Goal: Information Seeking & Learning: Check status

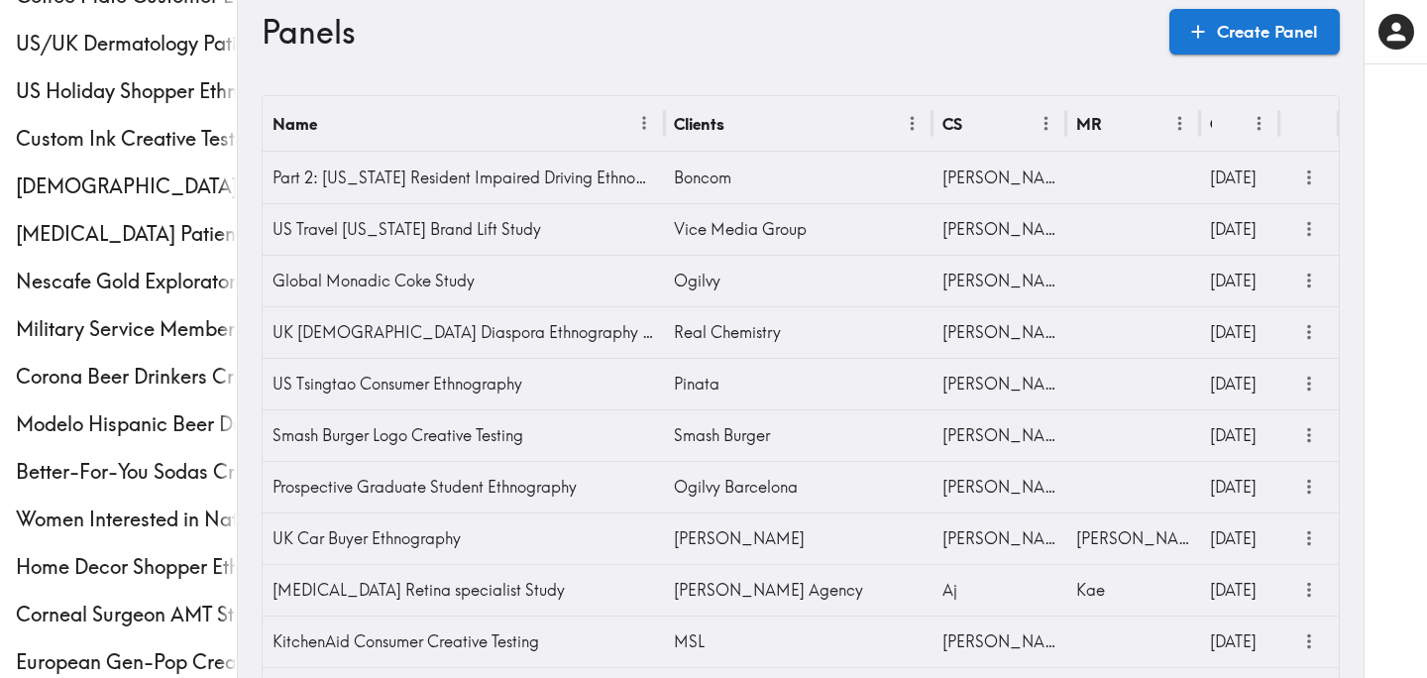
scroll to position [736, 0]
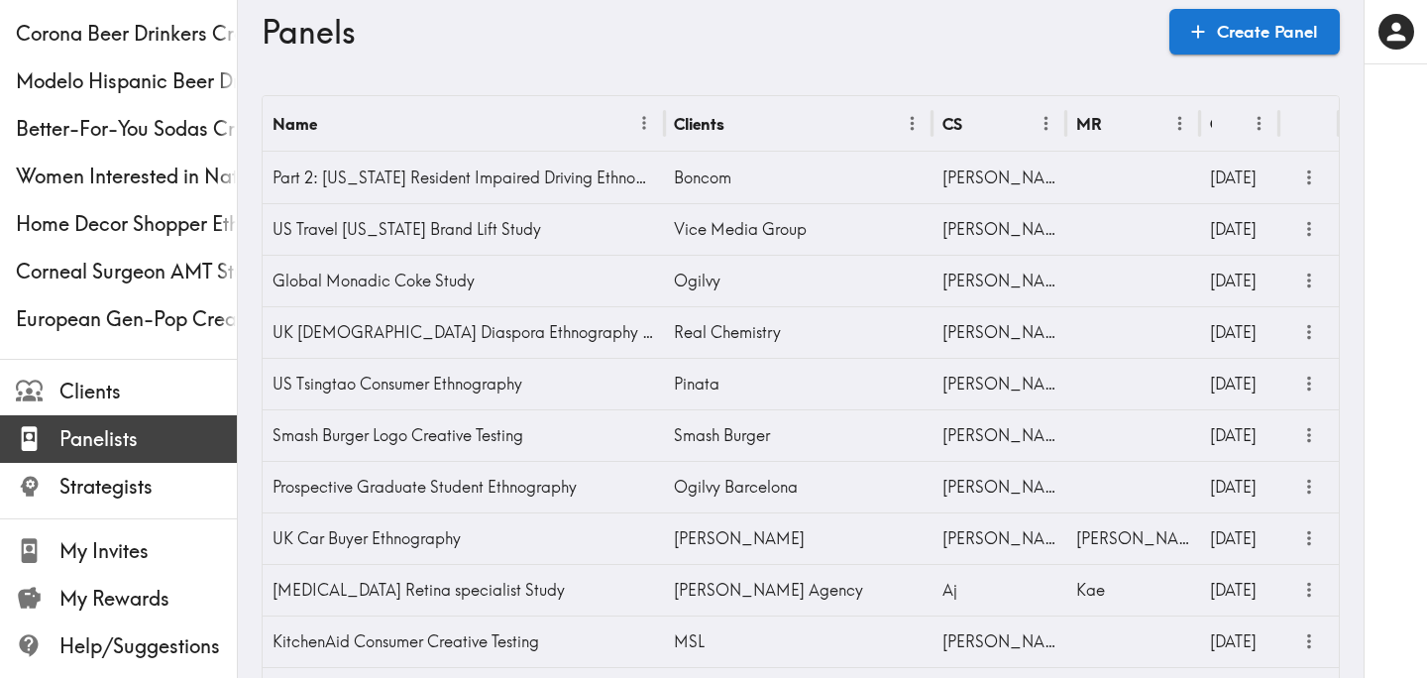
click at [154, 433] on span "Panelists" at bounding box center [147, 439] width 177 height 28
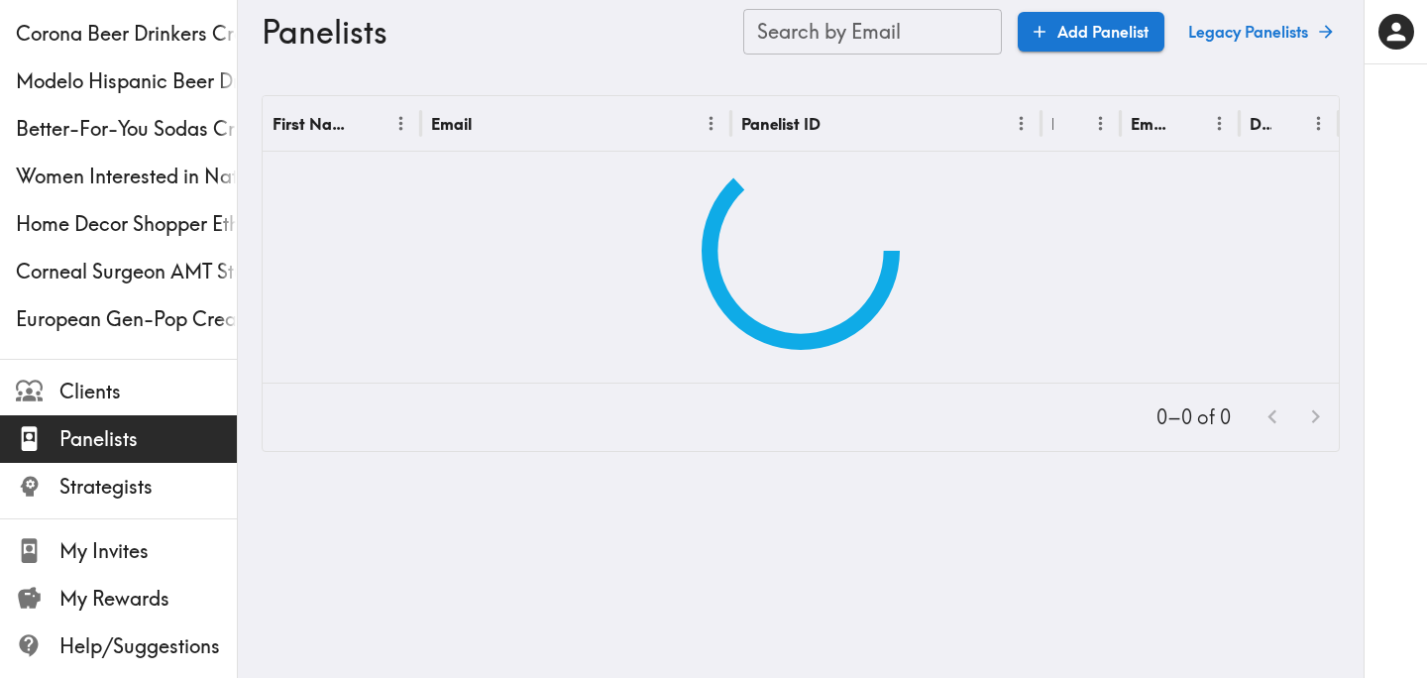
click at [884, 42] on input "Search by Email" at bounding box center [872, 32] width 259 height 46
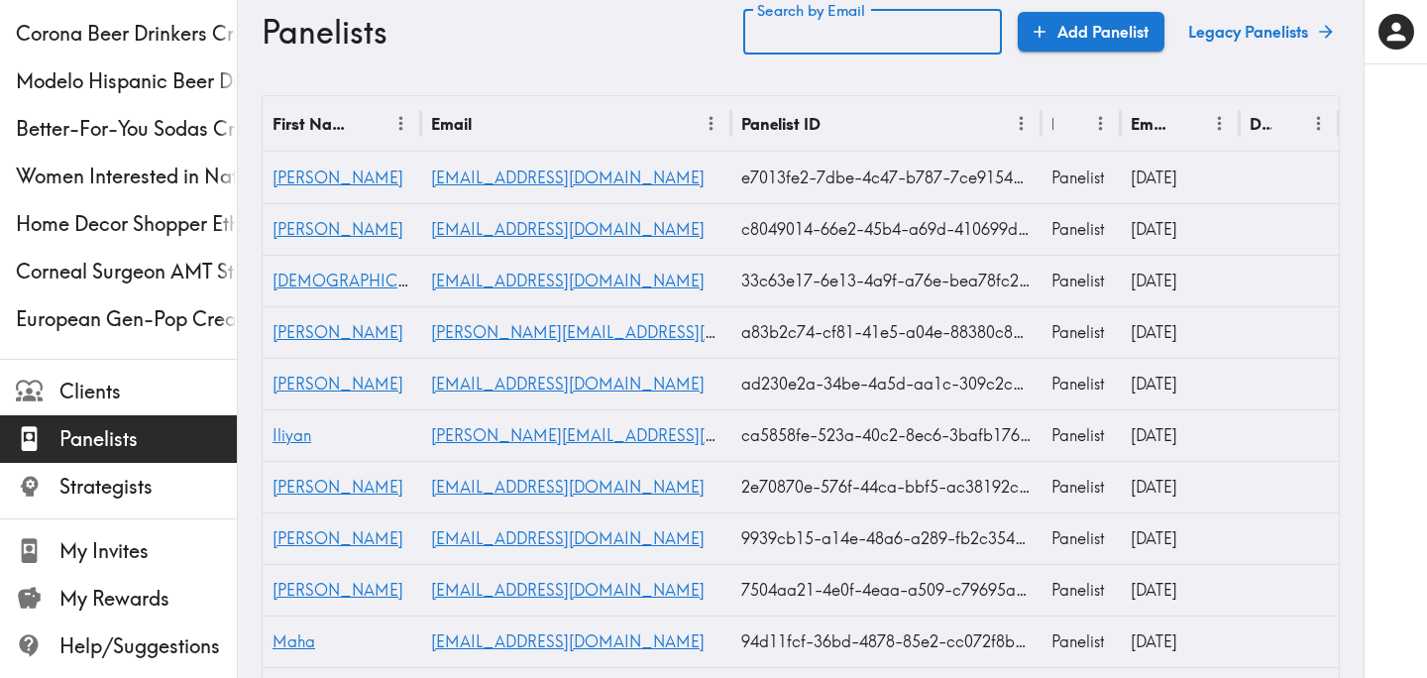
paste input "text"
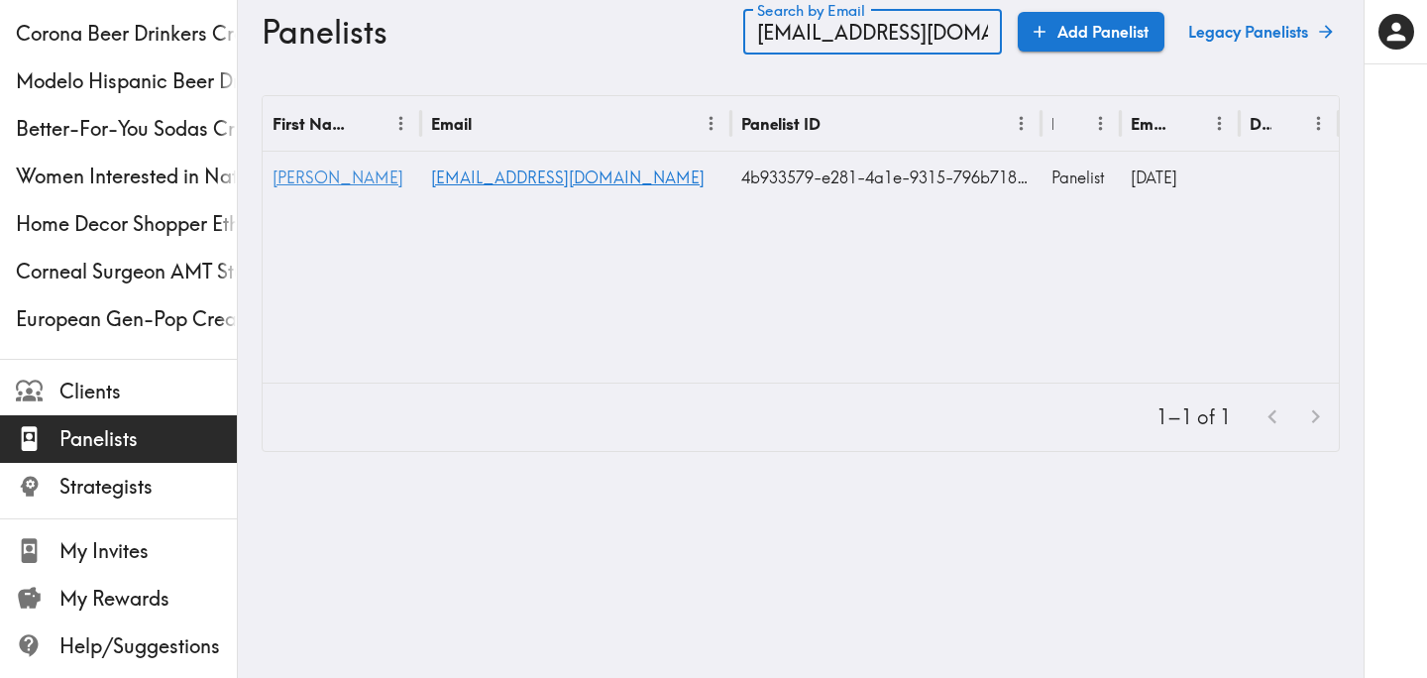
type input "sovreignclass1701e@gmail.com"
click at [289, 179] on span "Robert" at bounding box center [337, 177] width 131 height 20
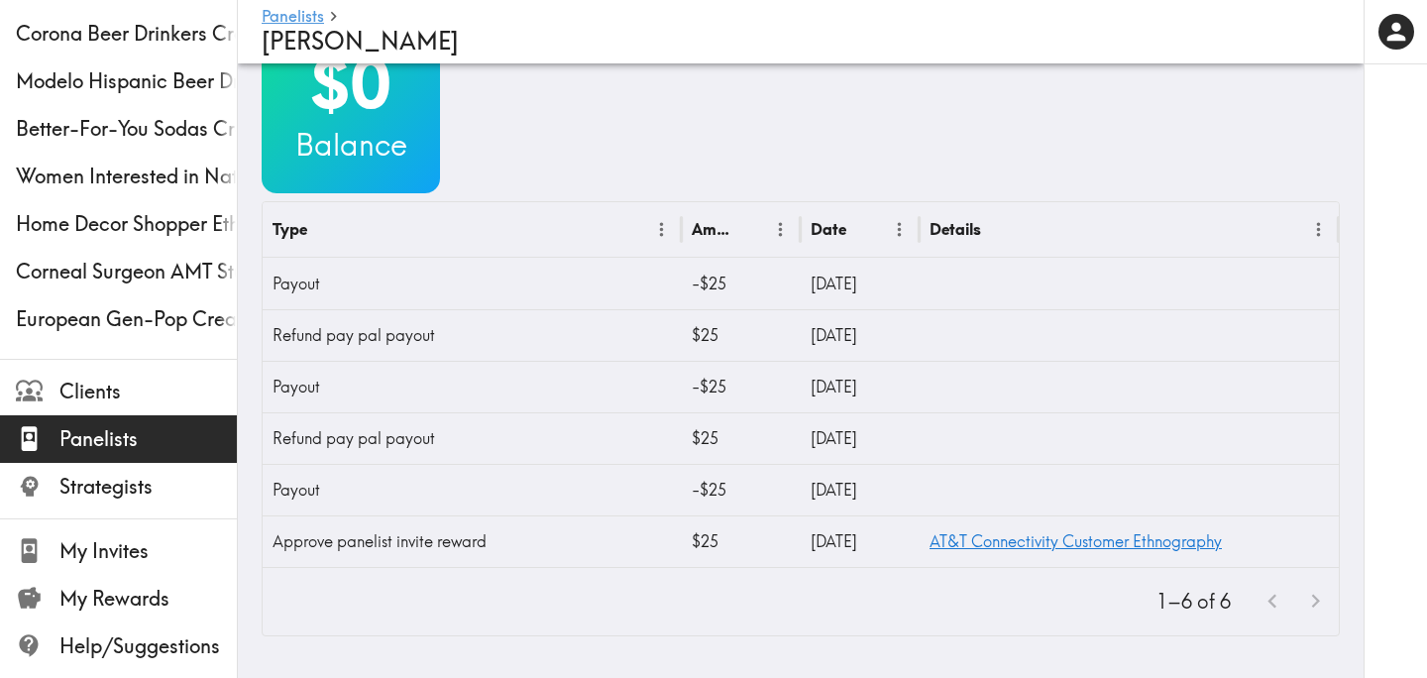
scroll to position [837, 0]
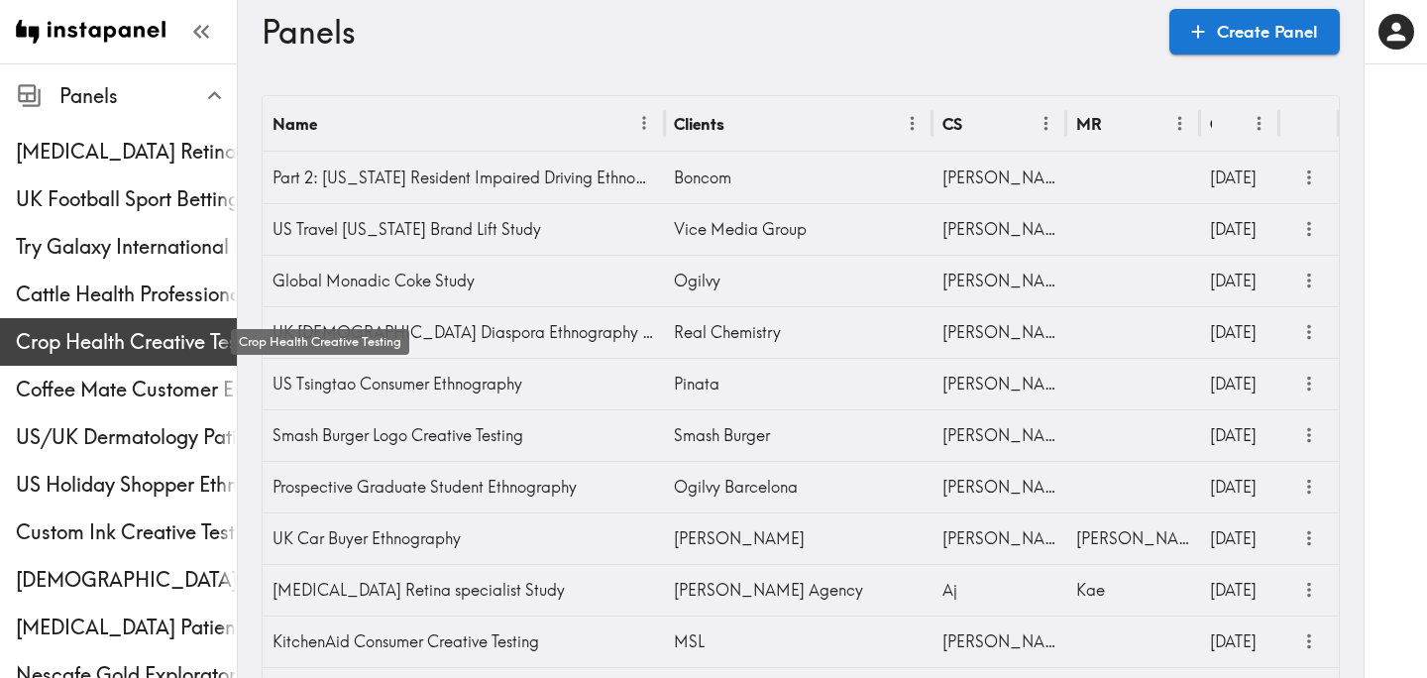
click at [108, 338] on span "Crop Health Creative Testing" at bounding box center [126, 342] width 221 height 28
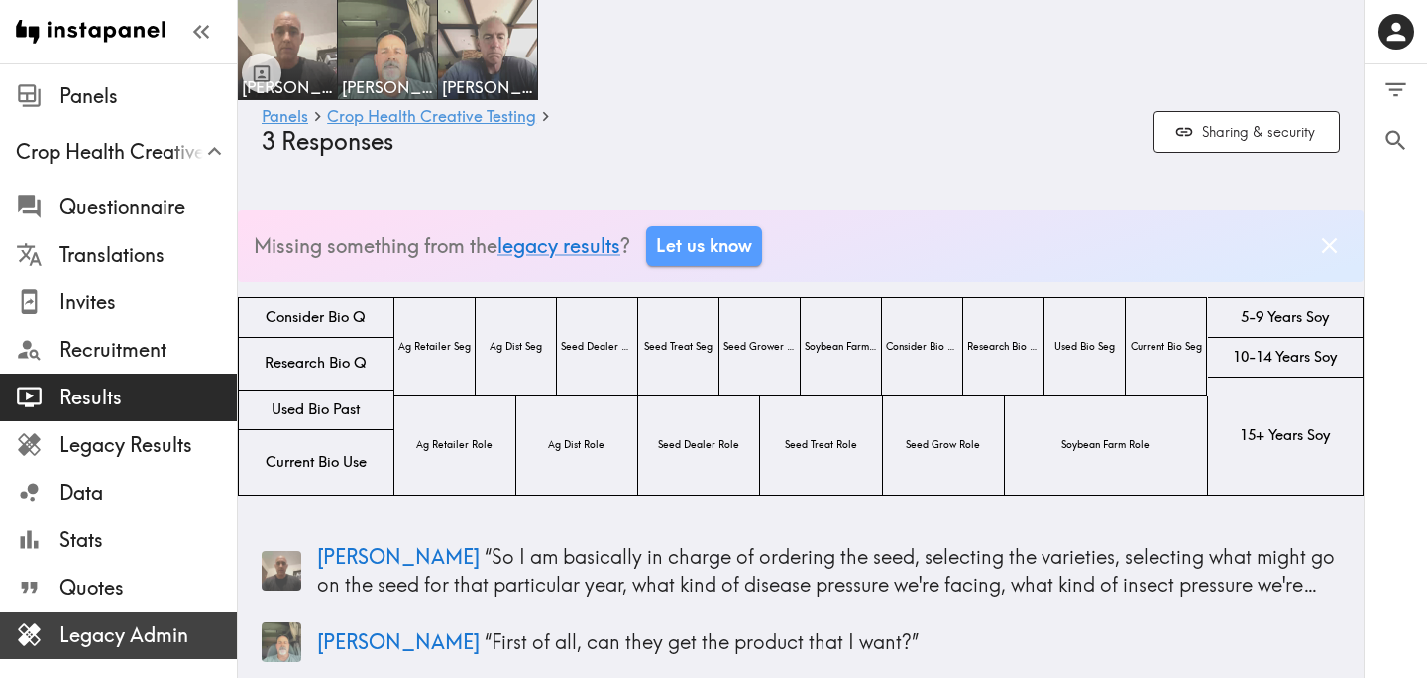
click at [124, 643] on span "Legacy Admin" at bounding box center [147, 635] width 177 height 28
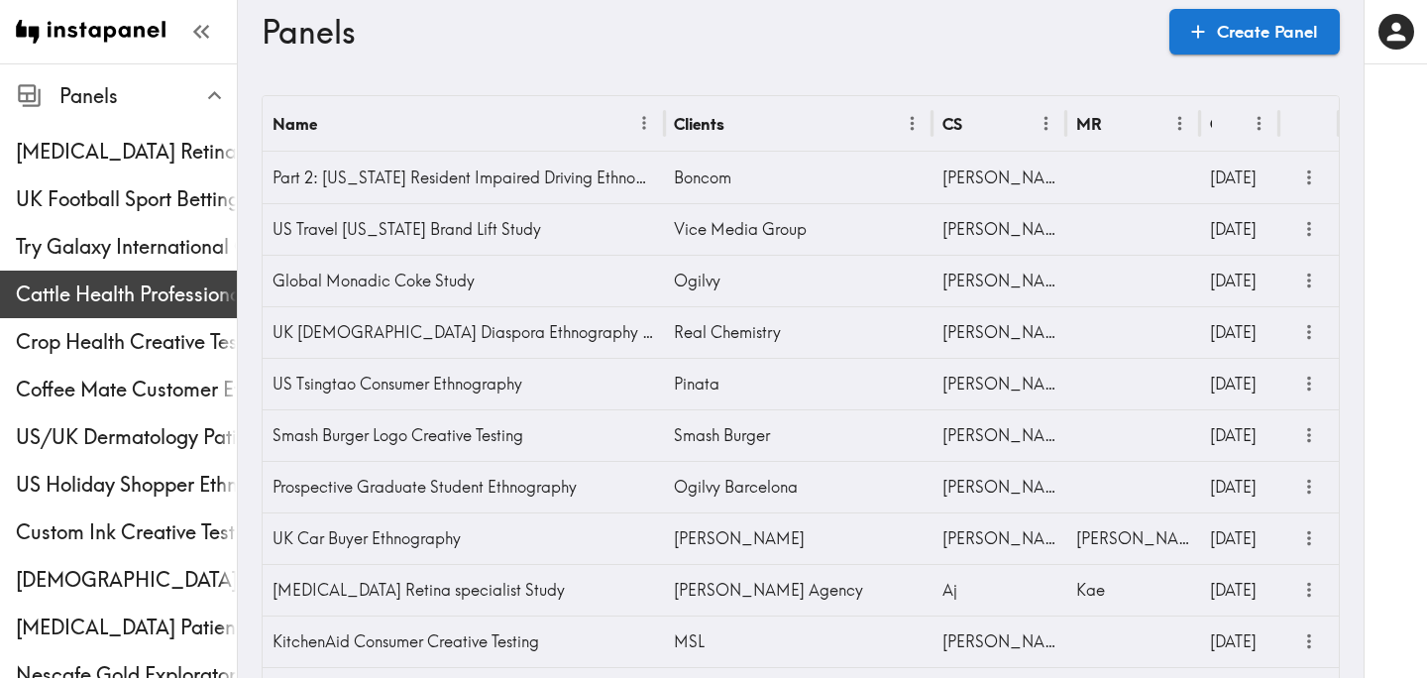
click at [131, 276] on span "Cattle Health Professionals Creative Testing" at bounding box center [126, 294] width 221 height 36
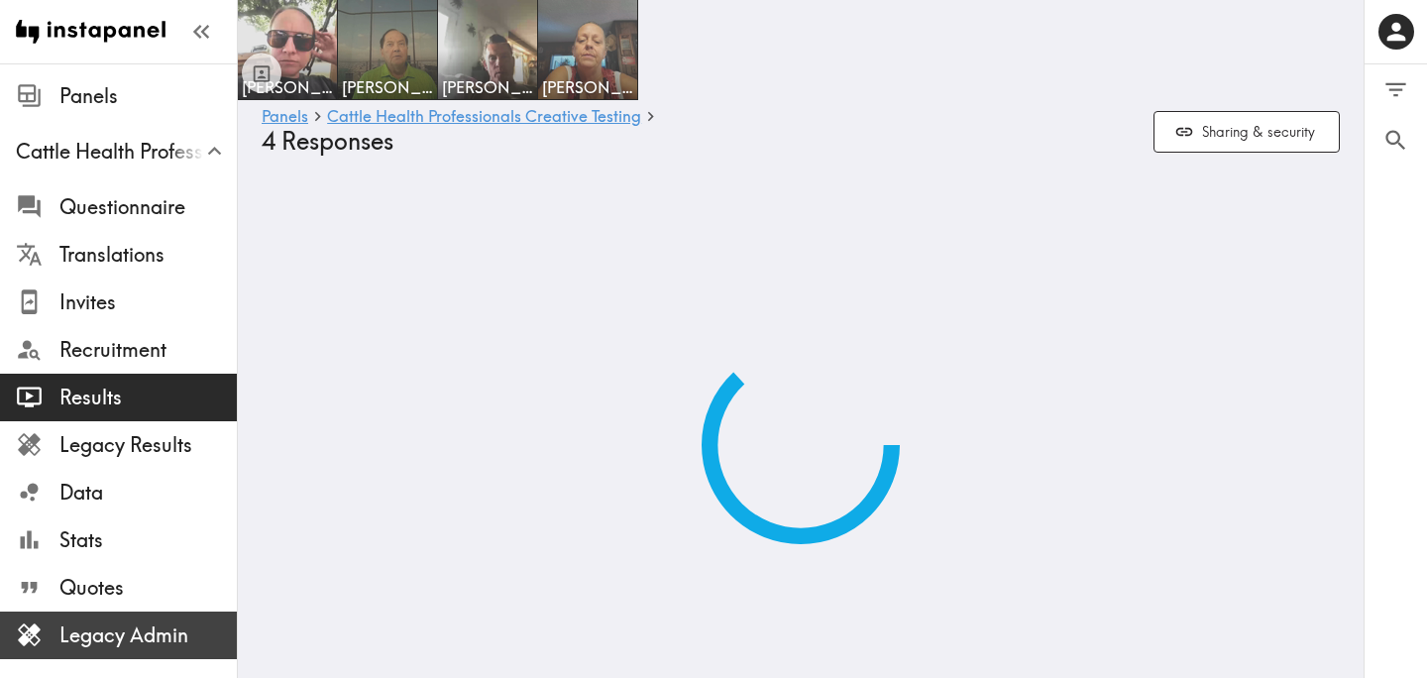
click at [132, 644] on span "Legacy Admin" at bounding box center [147, 635] width 177 height 28
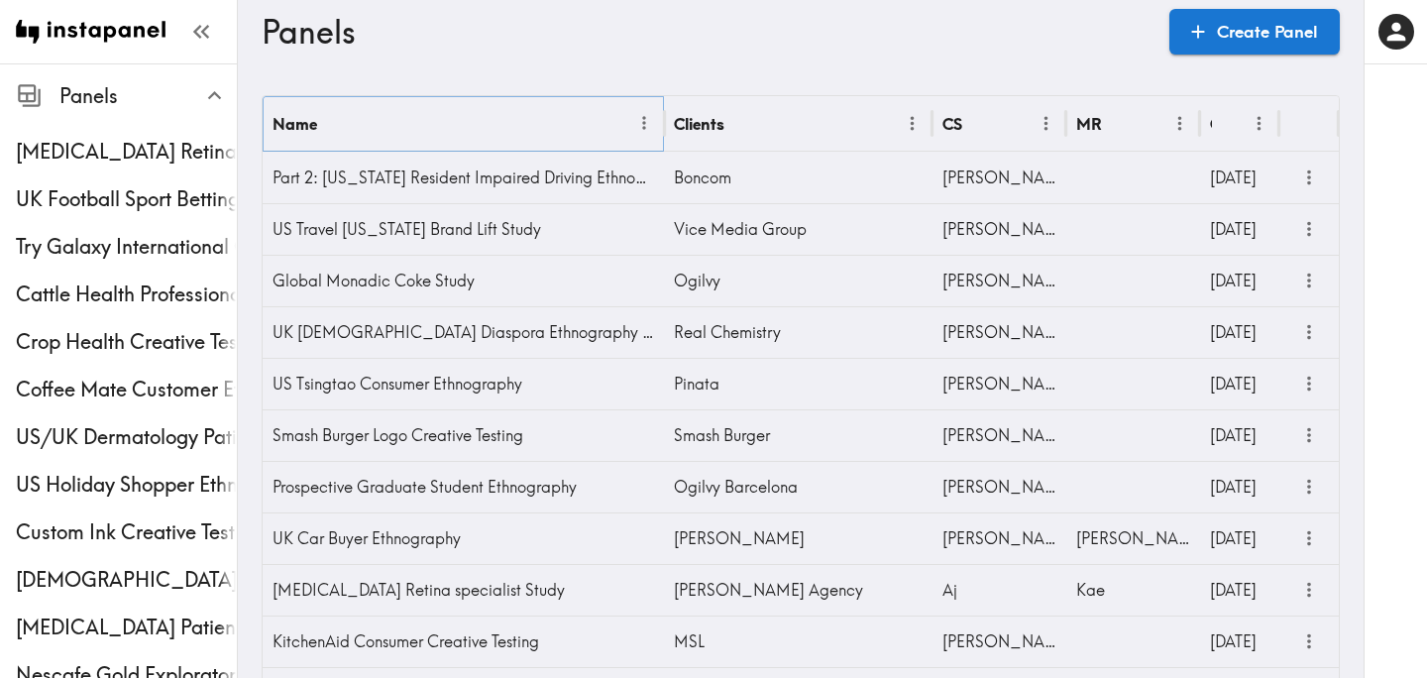
click at [633, 120] on button "Menu" at bounding box center [644, 123] width 31 height 31
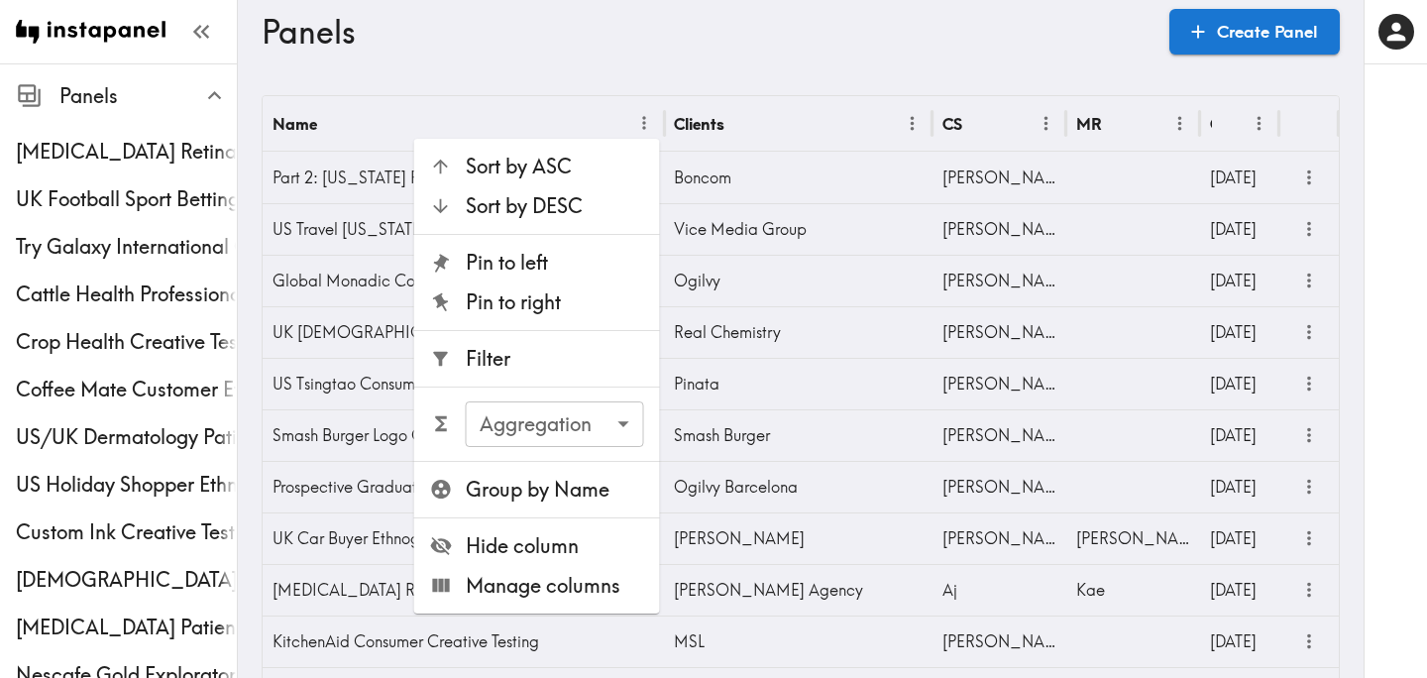
click at [547, 348] on span "Filter" at bounding box center [555, 359] width 178 height 28
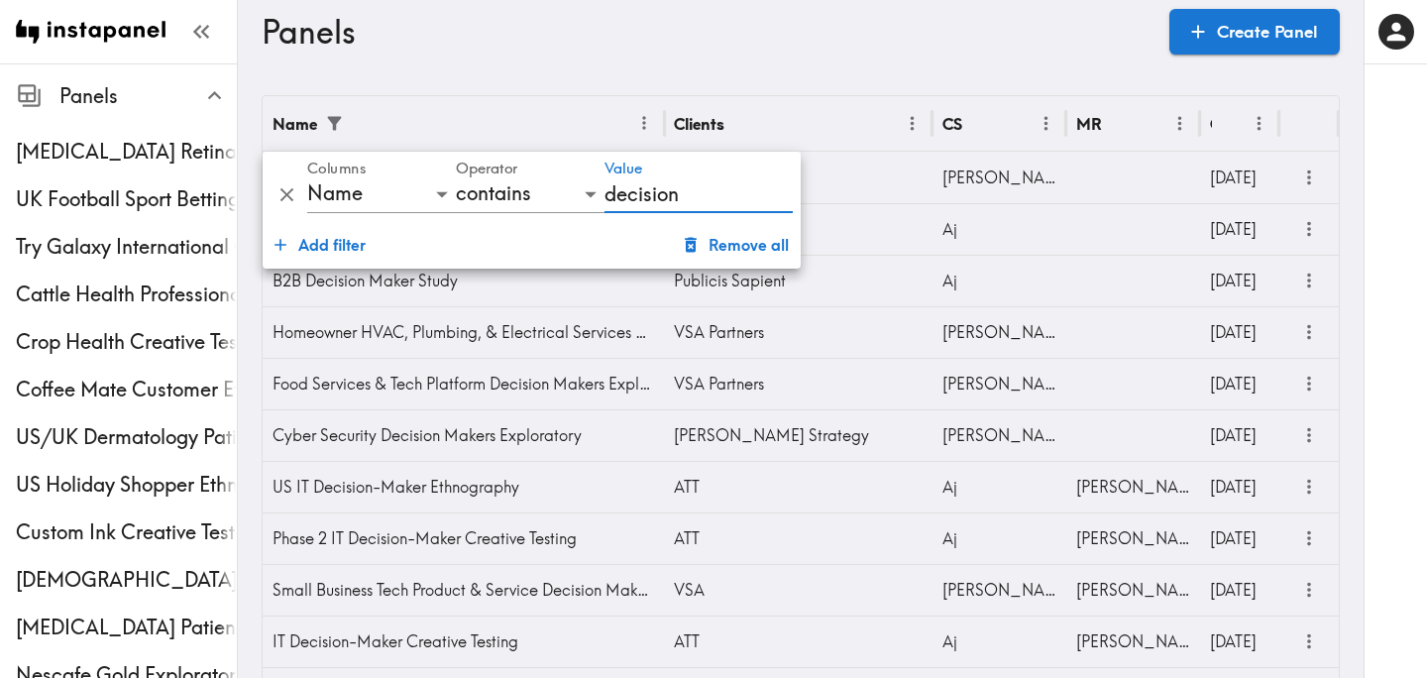
type input "decision"
click at [897, 43] on h3 "Panels" at bounding box center [708, 32] width 892 height 38
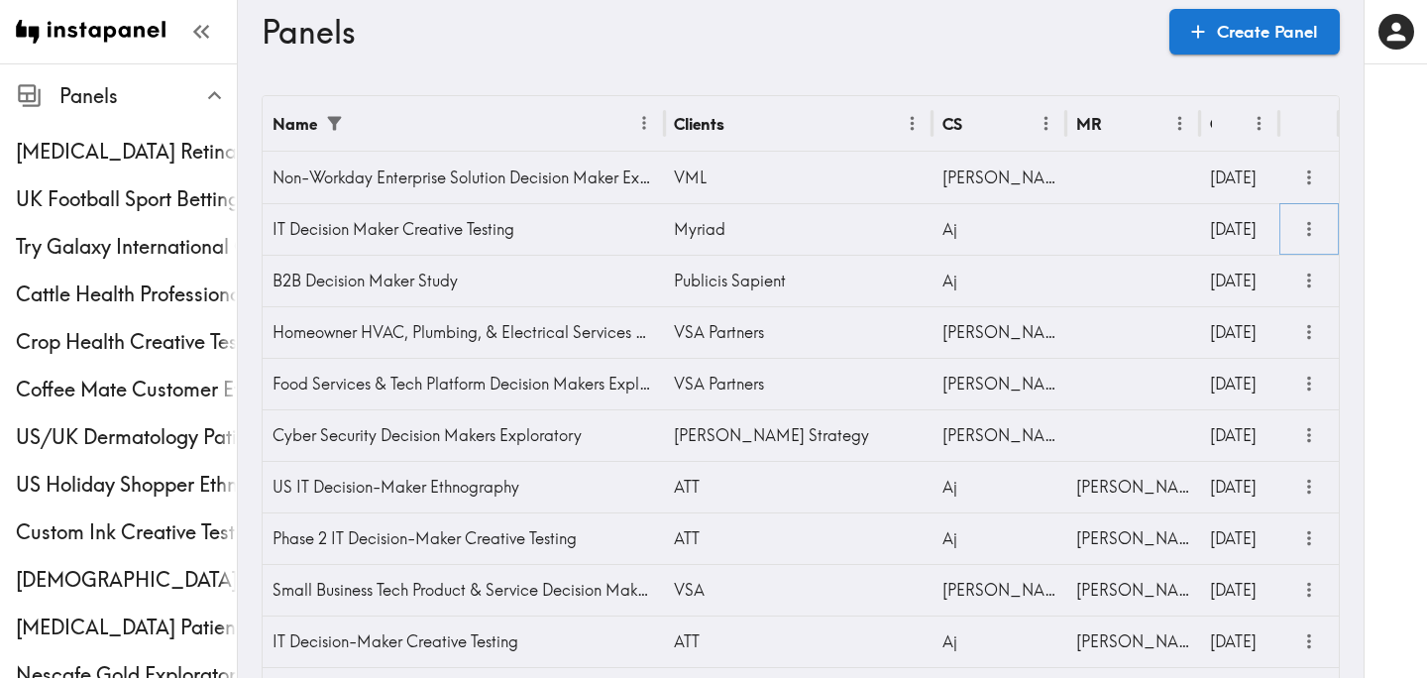
click at [1311, 233] on icon "more" at bounding box center [1309, 229] width 23 height 23
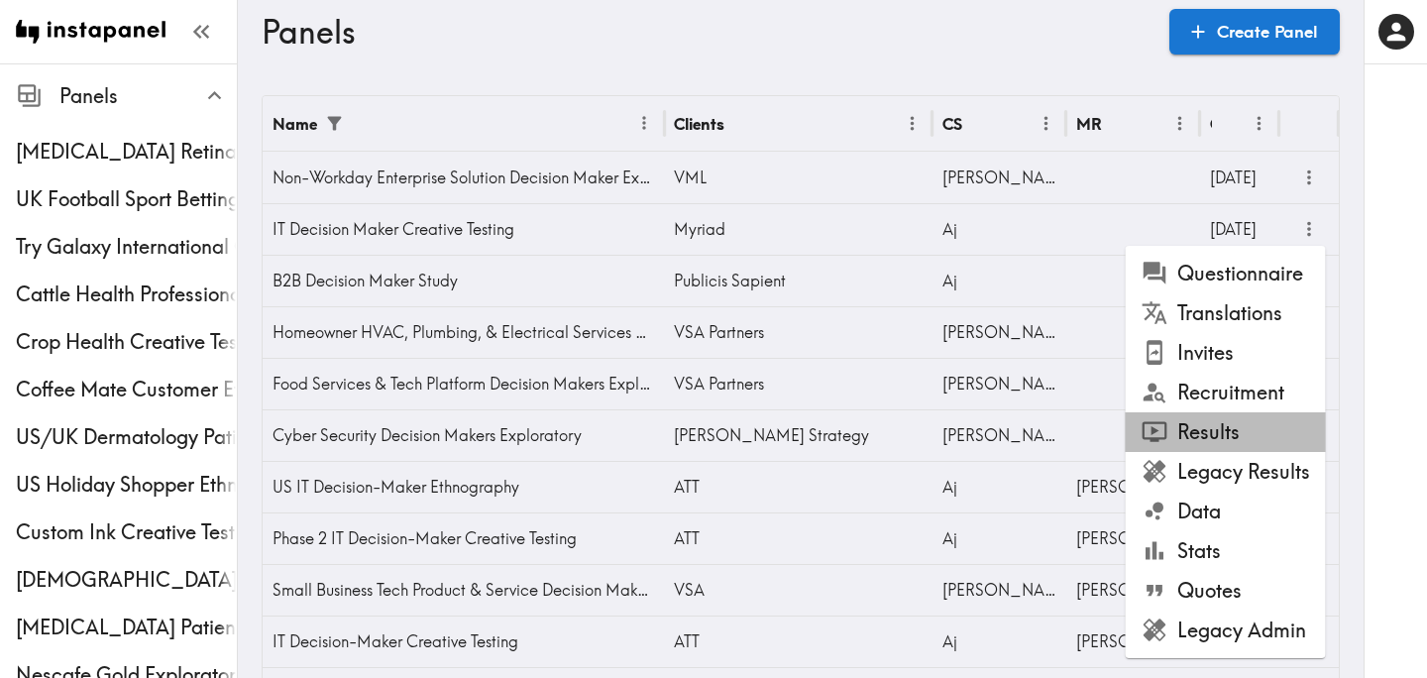
click at [1242, 425] on li "Results" at bounding box center [1226, 432] width 200 height 40
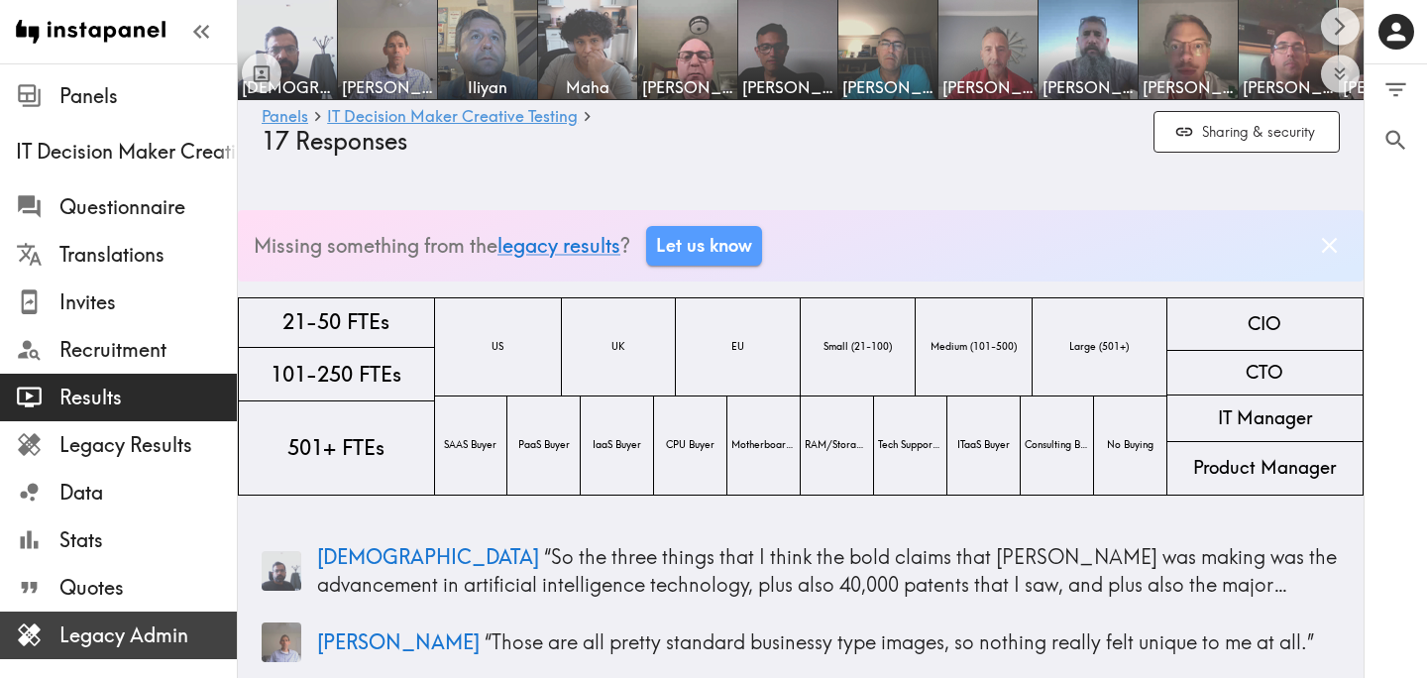
click at [155, 643] on span "Legacy Admin" at bounding box center [147, 635] width 177 height 28
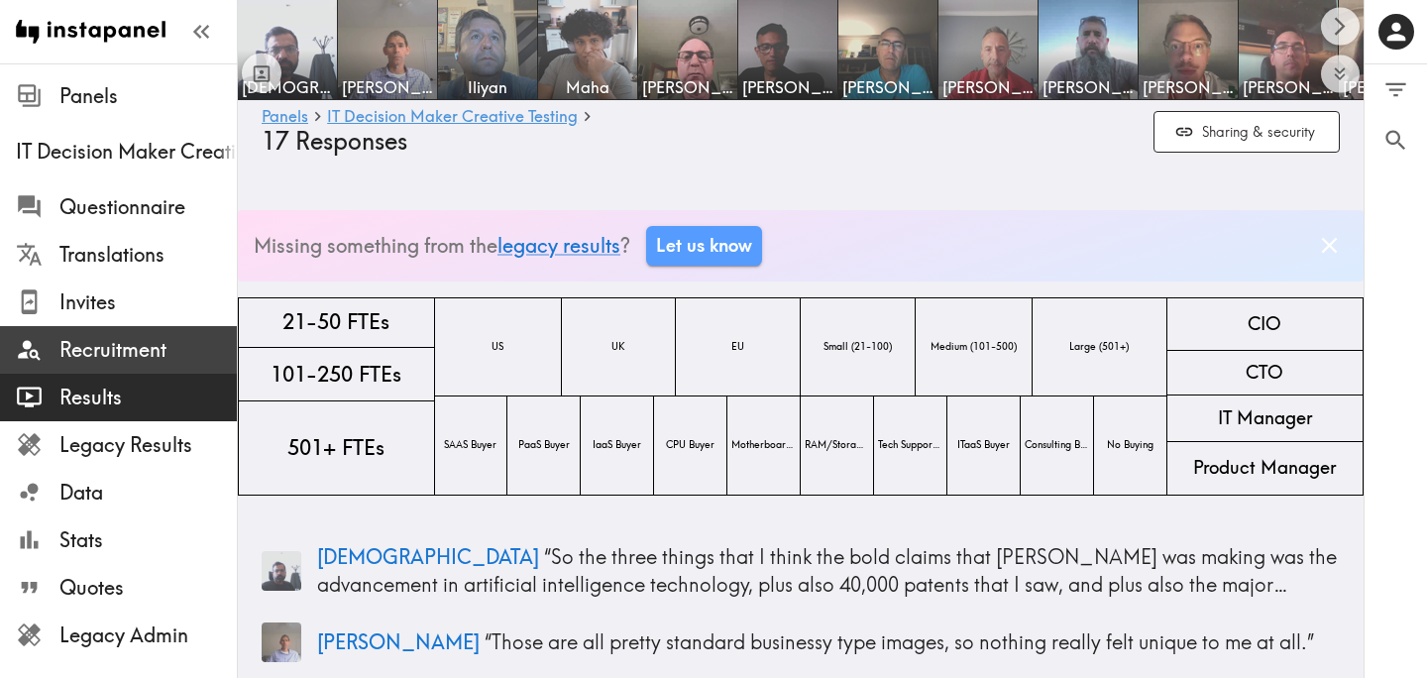
click at [110, 332] on span "Recruitment" at bounding box center [147, 350] width 177 height 36
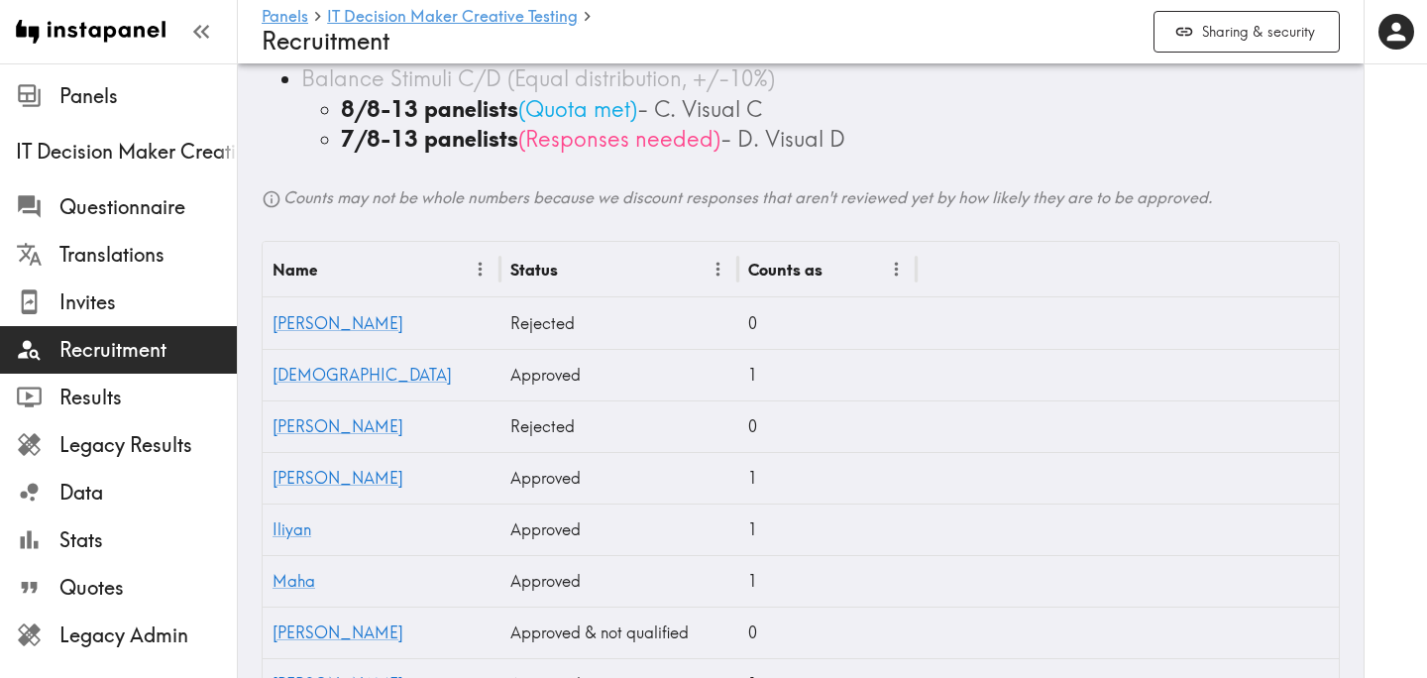
scroll to position [1286, 0]
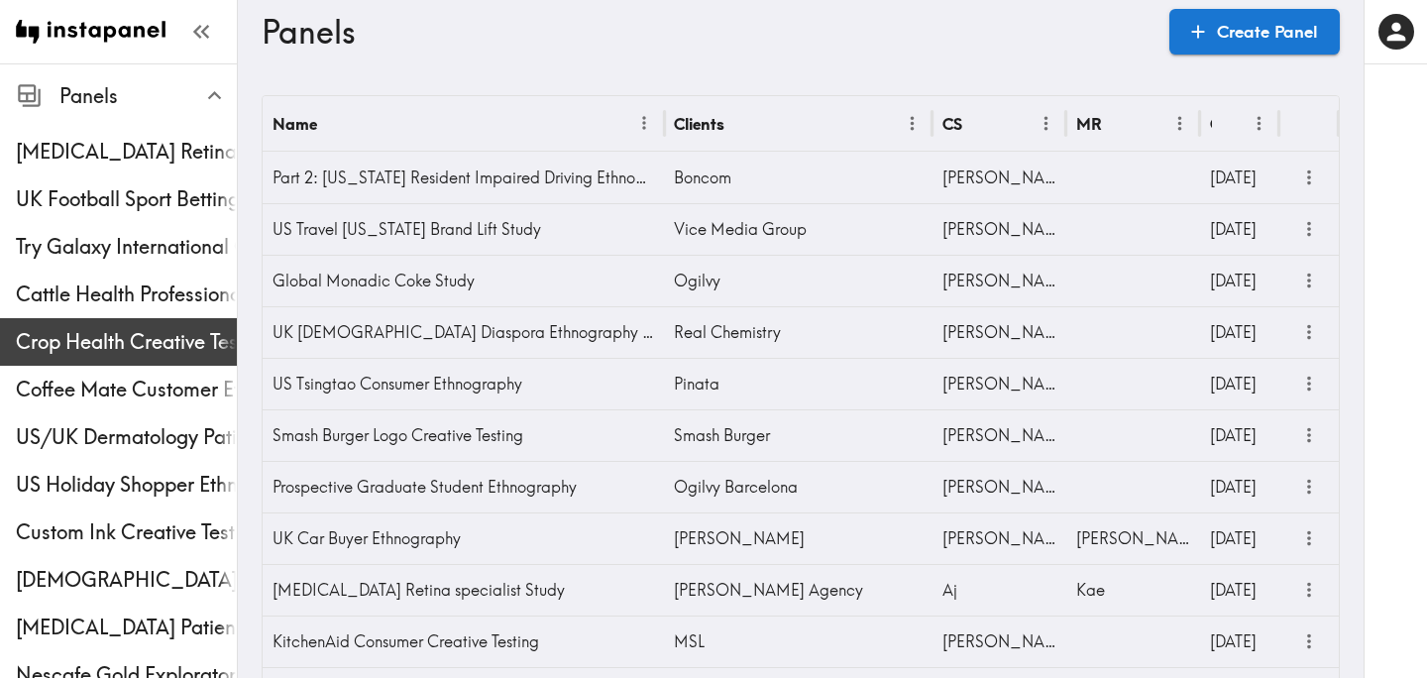
click at [87, 356] on span "Crop Health Creative Testing" at bounding box center [126, 342] width 221 height 36
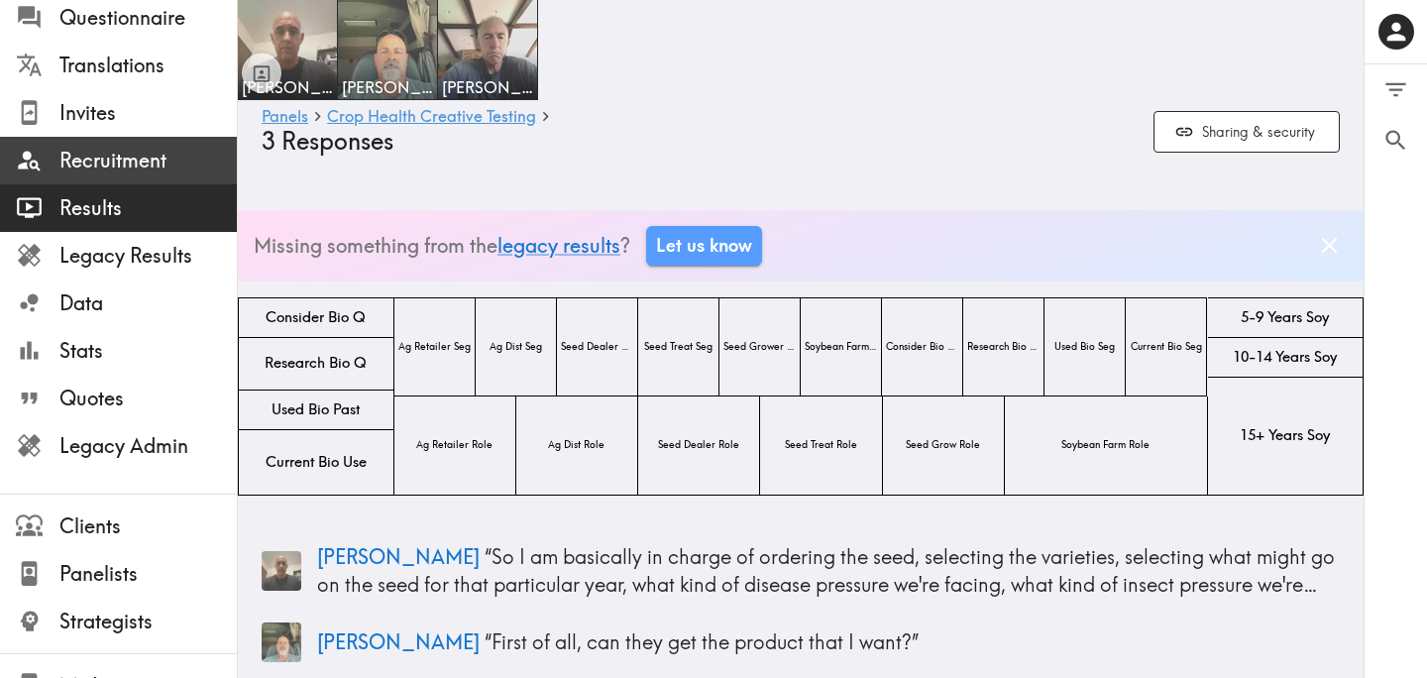
scroll to position [218, 0]
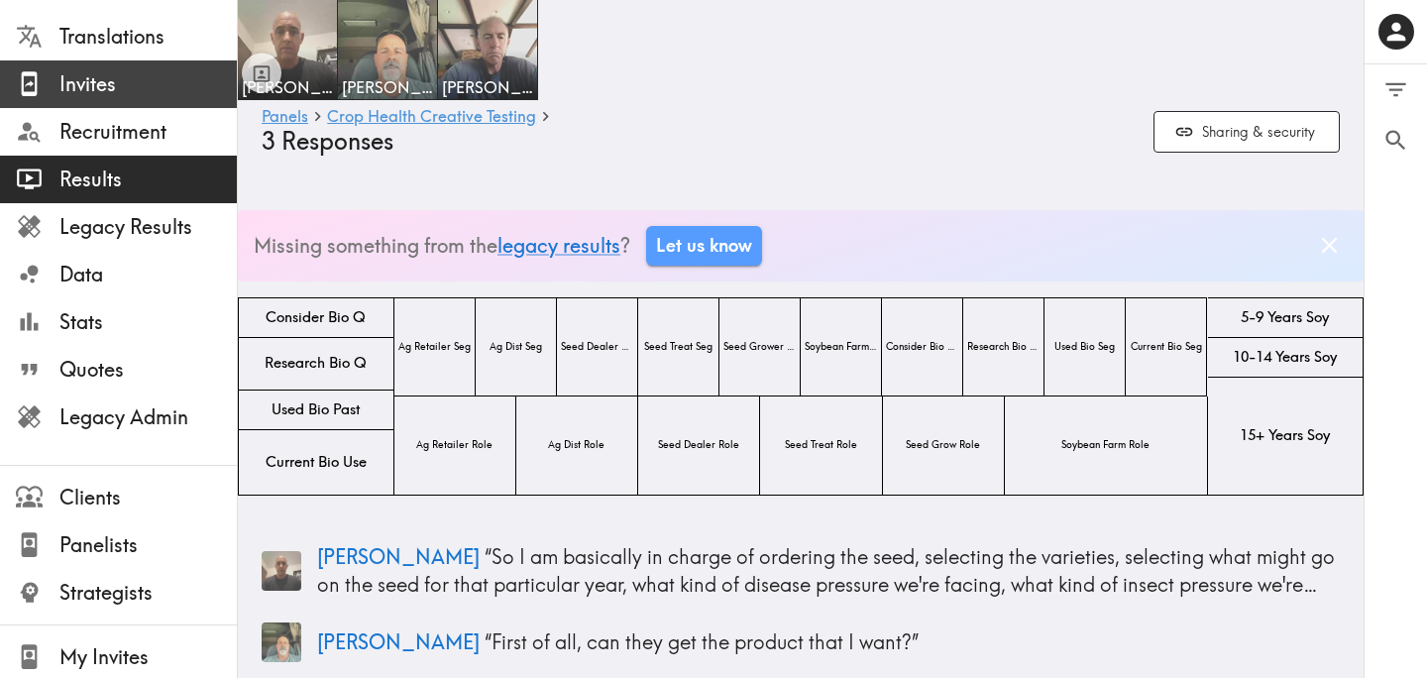
click at [118, 92] on span "Invites" at bounding box center [147, 84] width 177 height 28
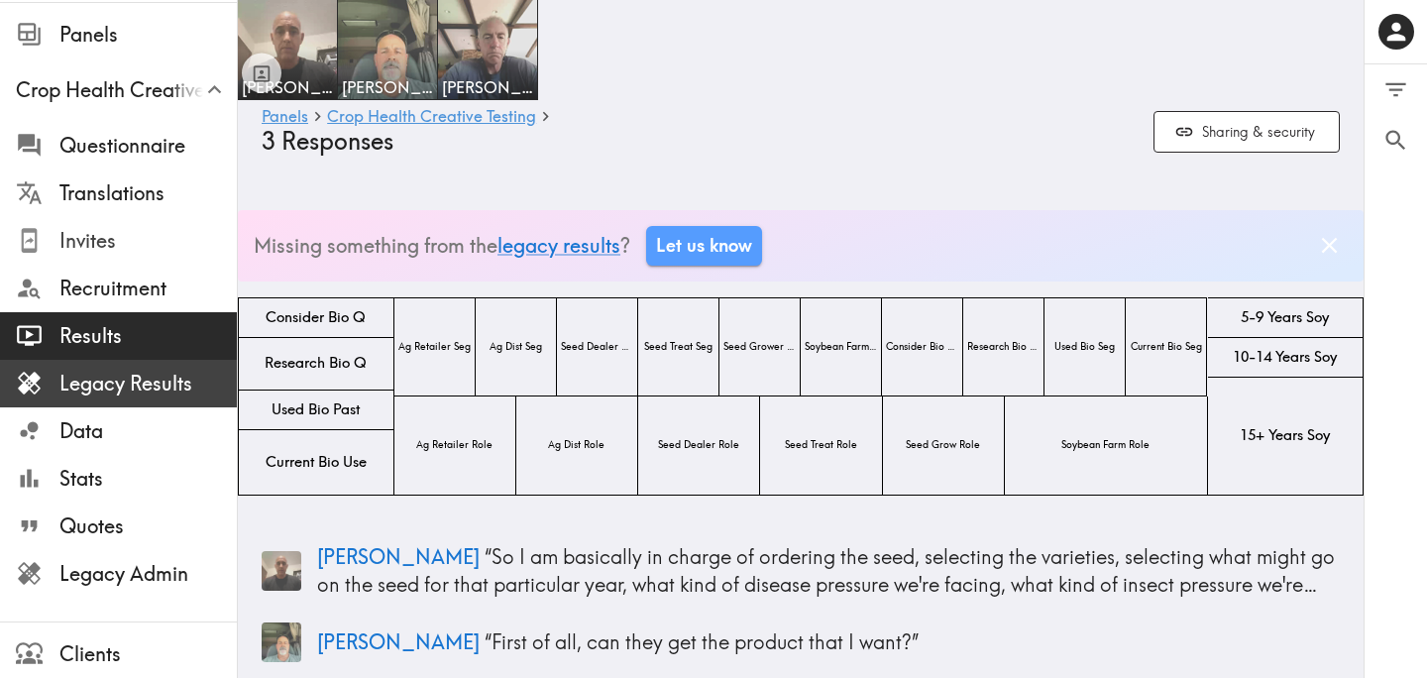
scroll to position [19, 0]
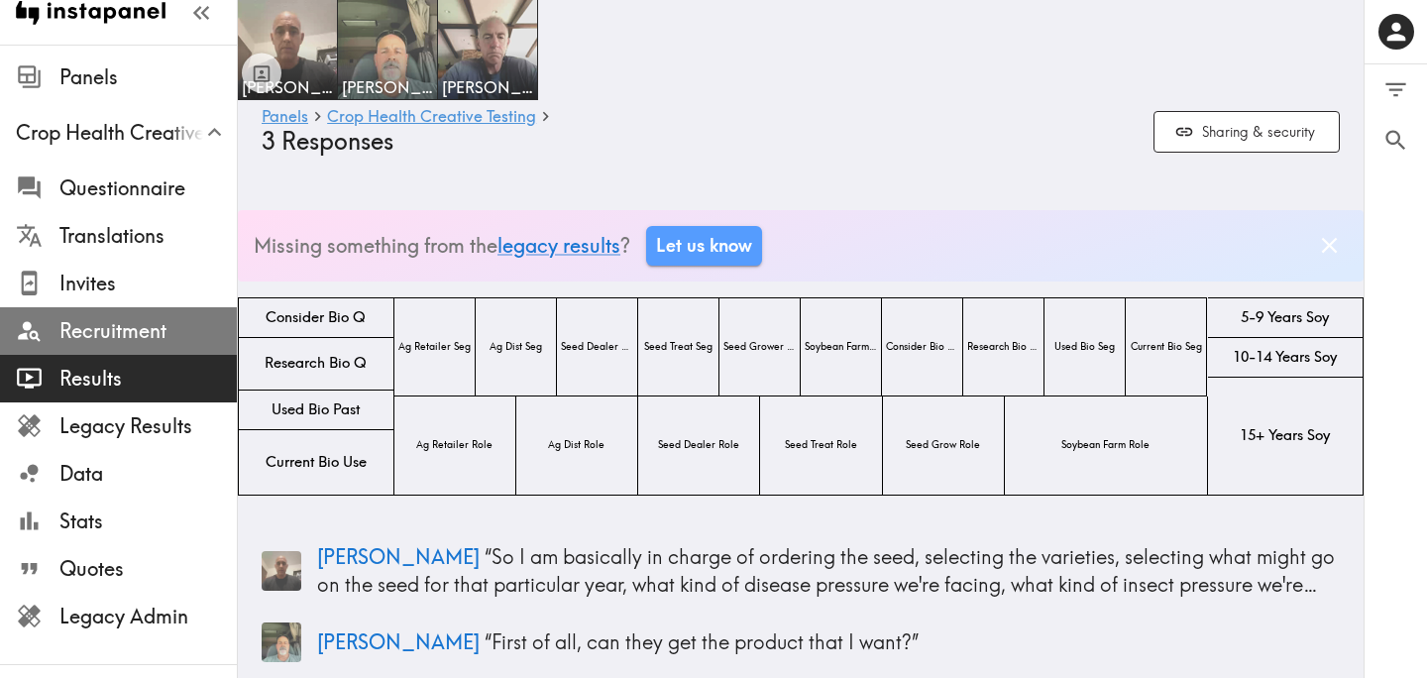
click at [112, 335] on span "Recruitment" at bounding box center [147, 331] width 177 height 28
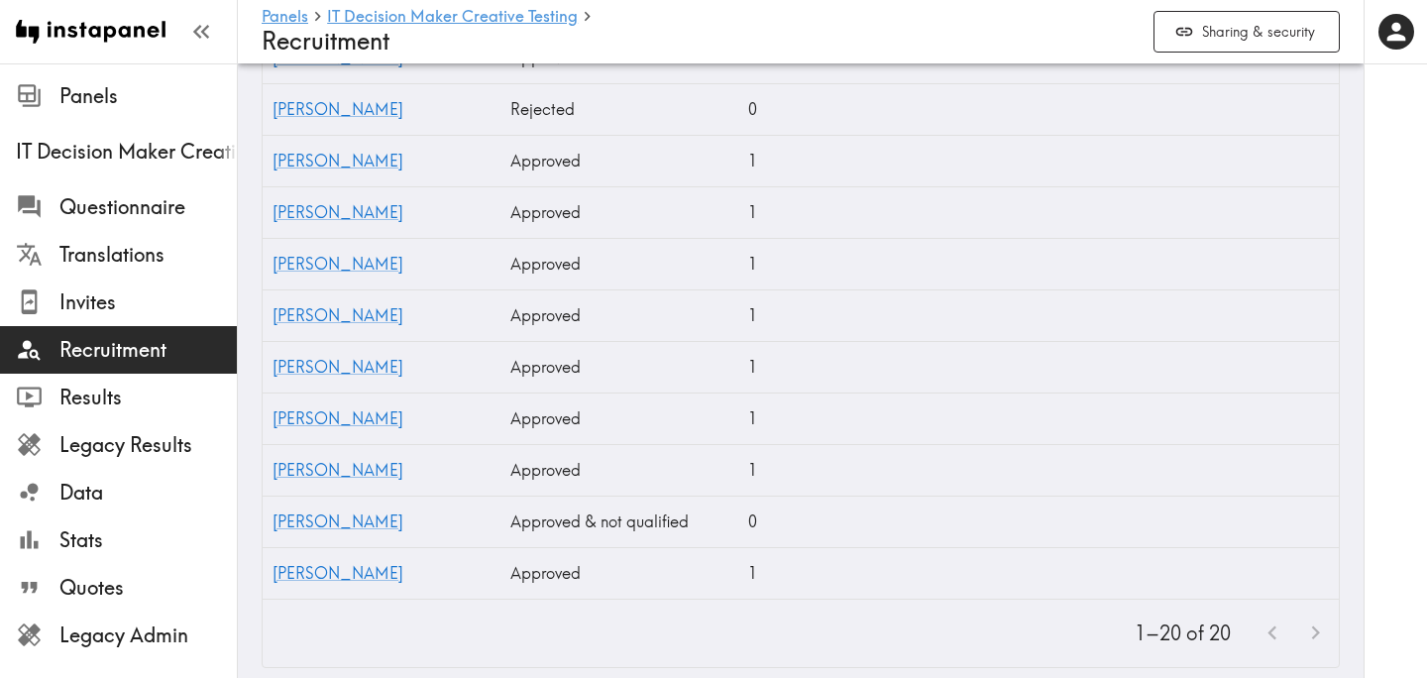
scroll to position [2014, 0]
click at [296, 521] on link "[PERSON_NAME]" at bounding box center [337, 520] width 131 height 20
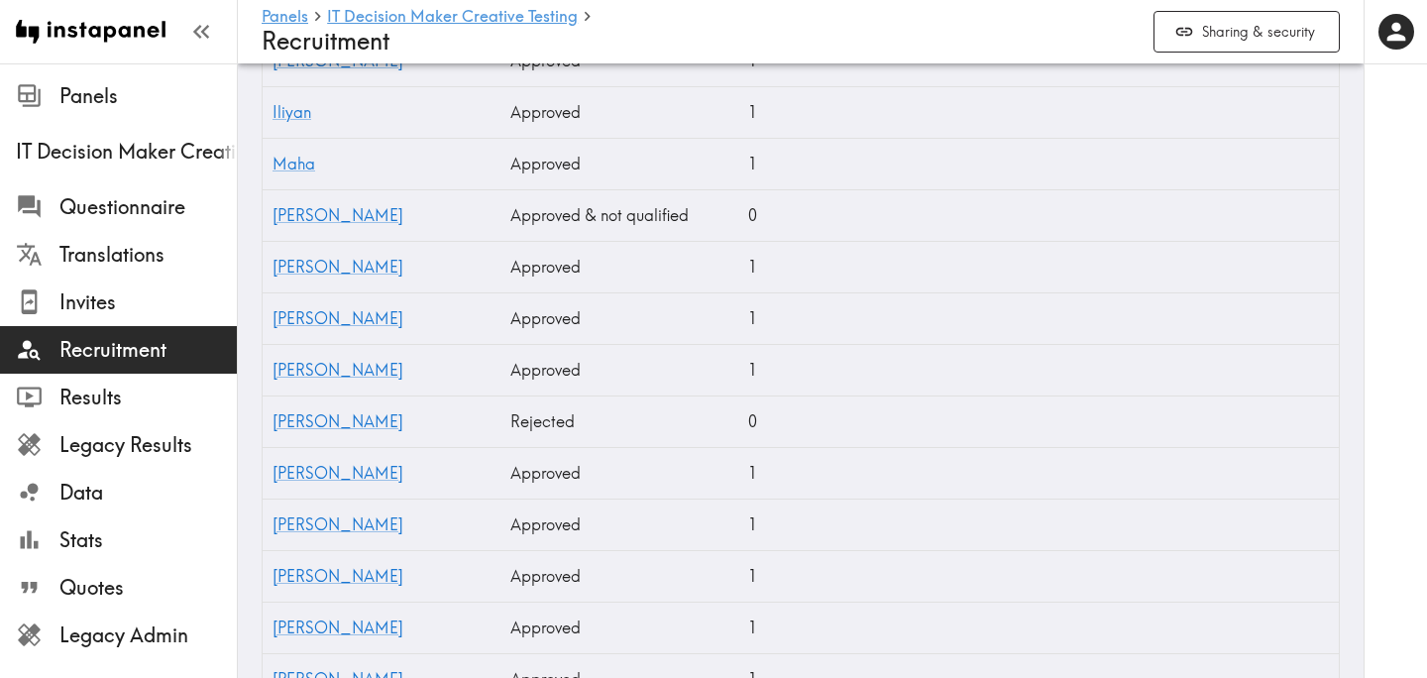
scroll to position [1699, 0]
click at [293, 216] on link "[PERSON_NAME]" at bounding box center [337, 217] width 131 height 20
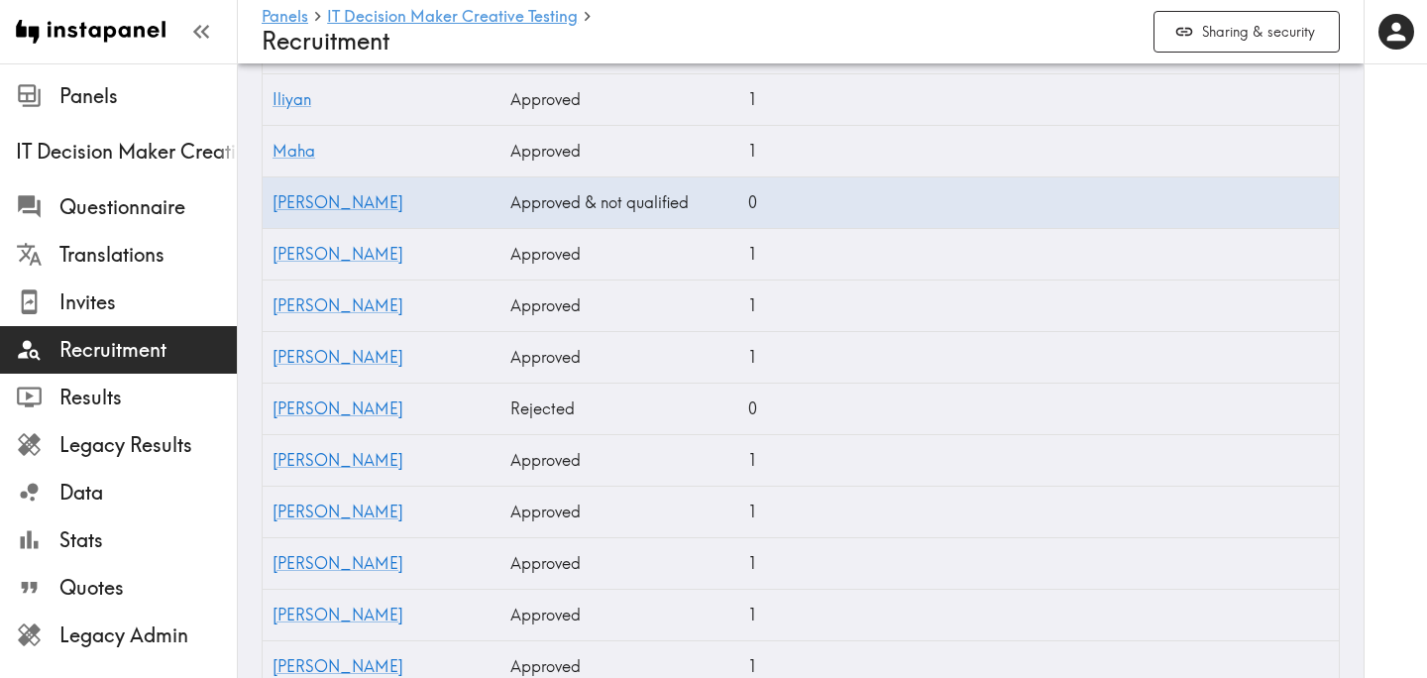
scroll to position [1728, 0]
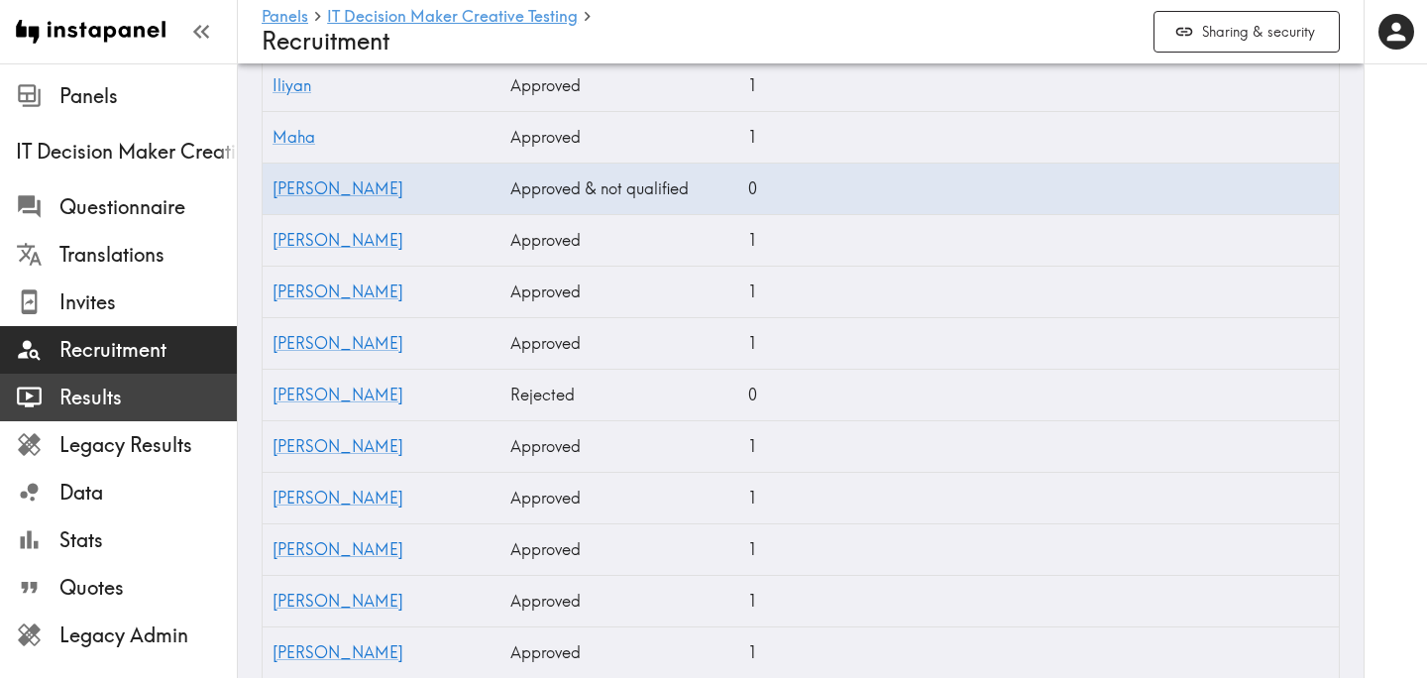
click at [161, 405] on span "Results" at bounding box center [147, 397] width 177 height 28
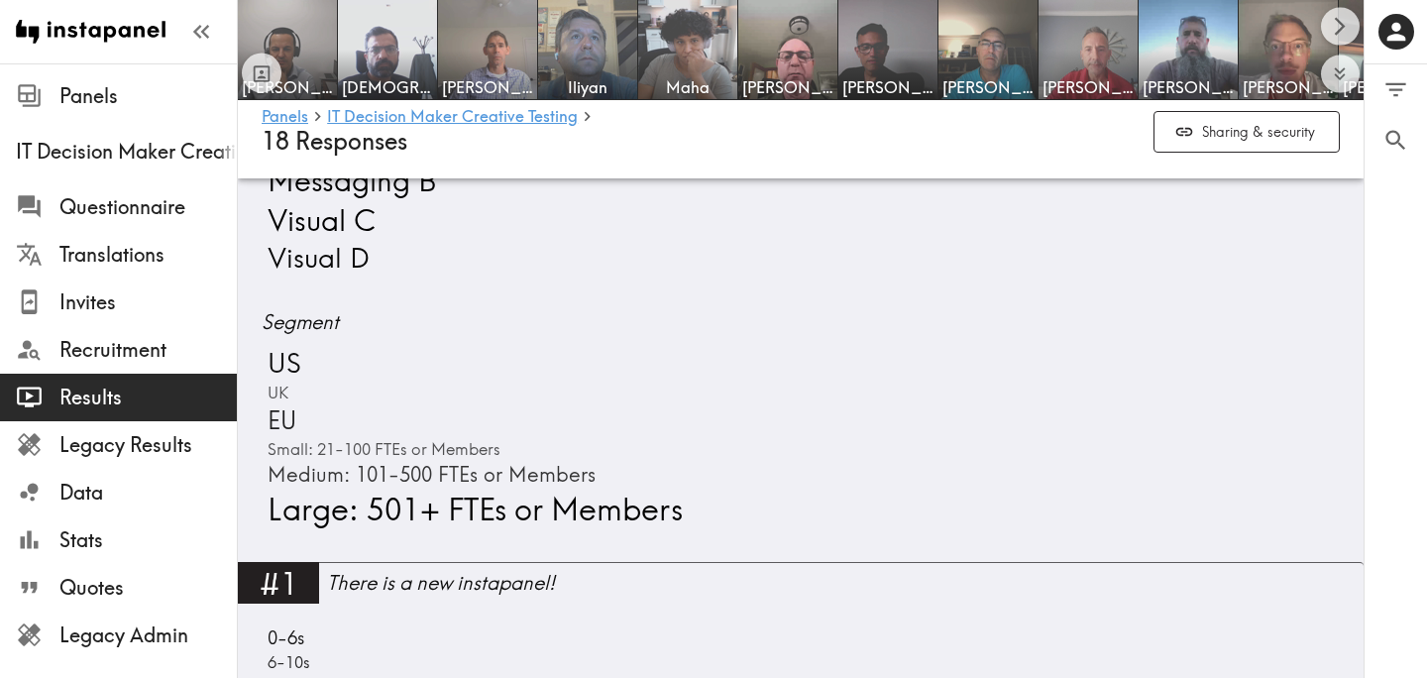
scroll to position [1181, 0]
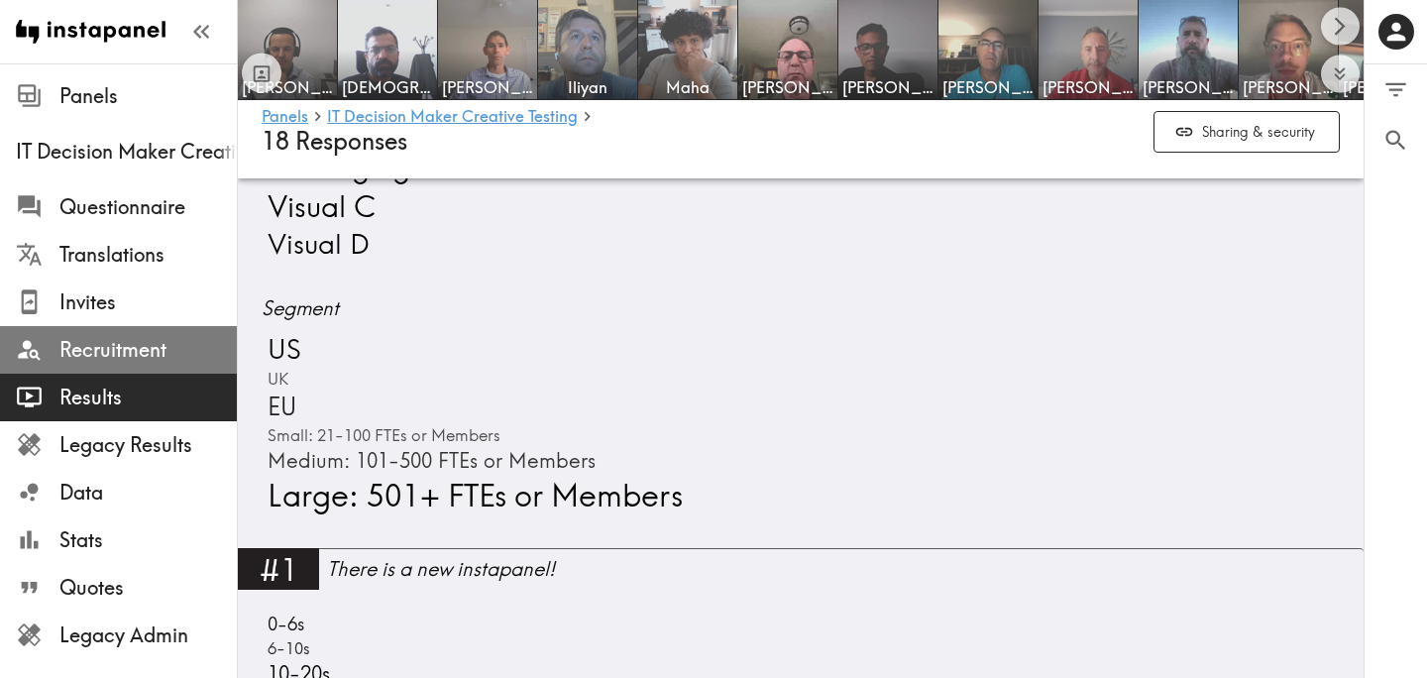
click at [160, 361] on span "Recruitment" at bounding box center [147, 350] width 177 height 28
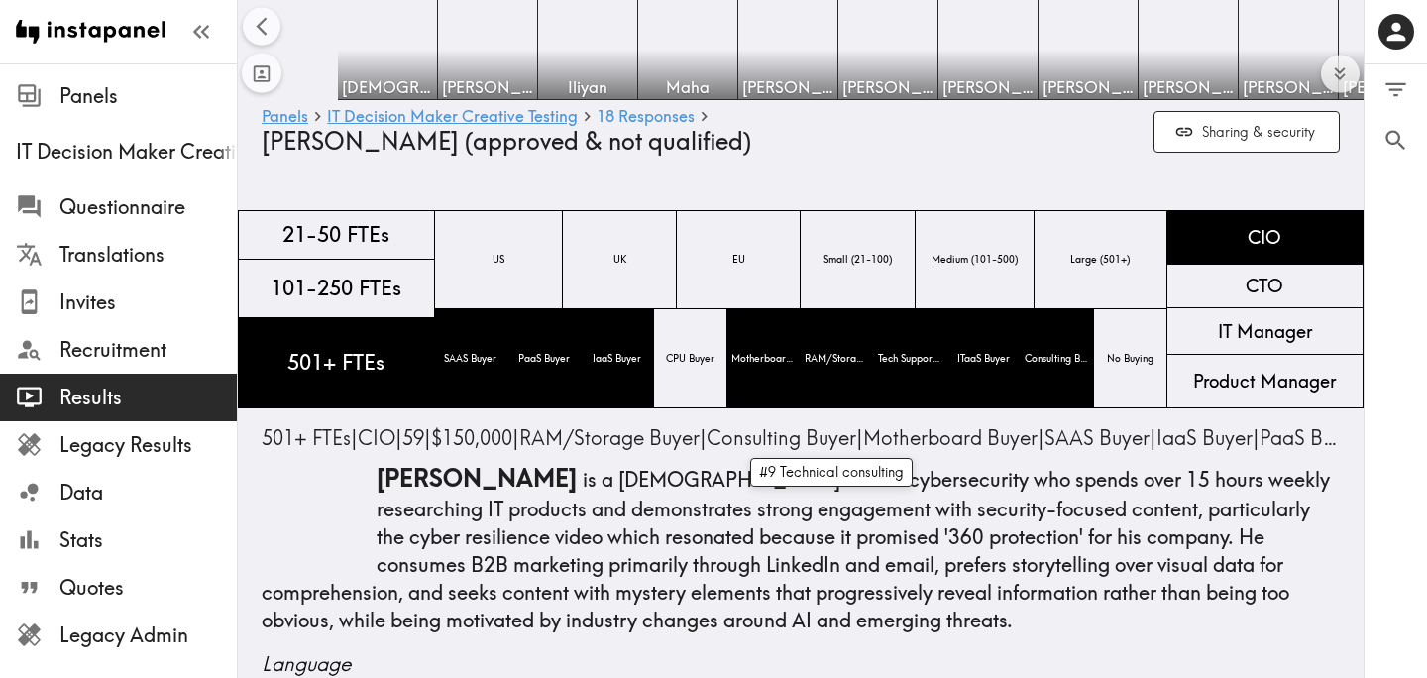
scroll to position [0, 676]
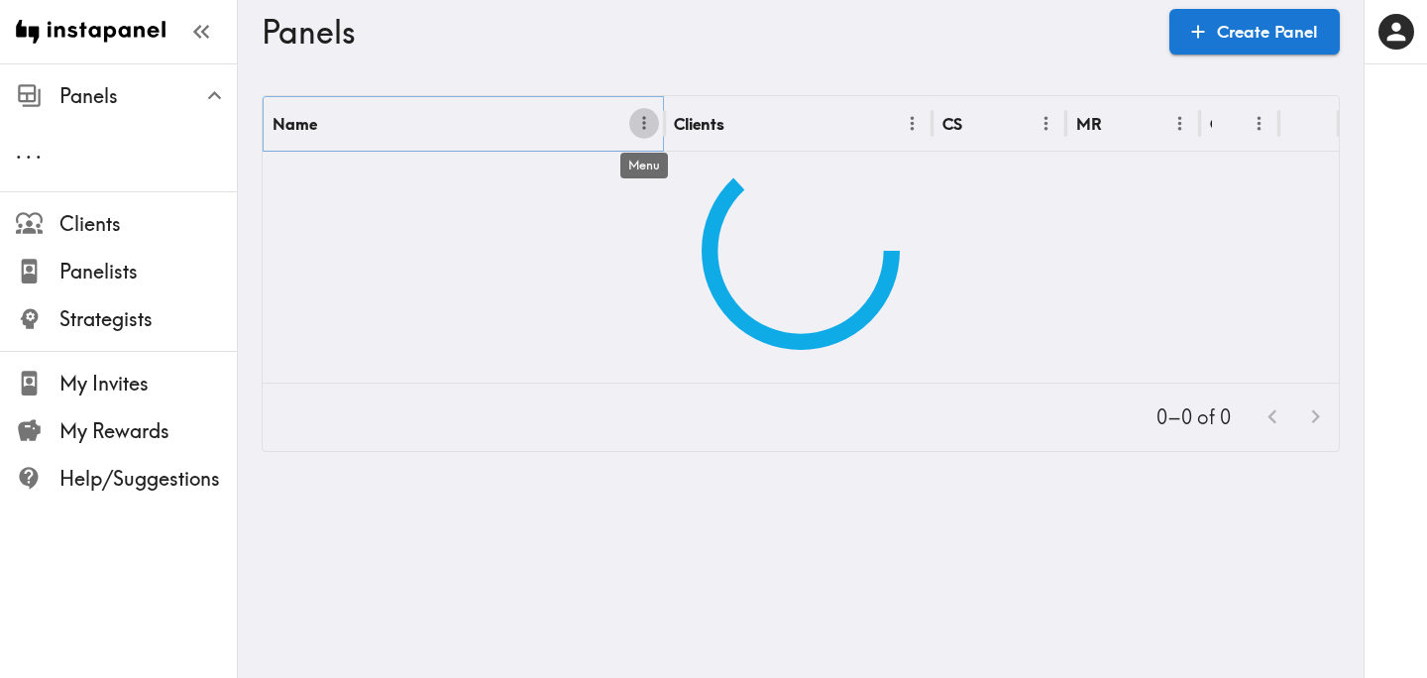
click at [646, 125] on icon "Menu" at bounding box center [644, 123] width 21 height 21
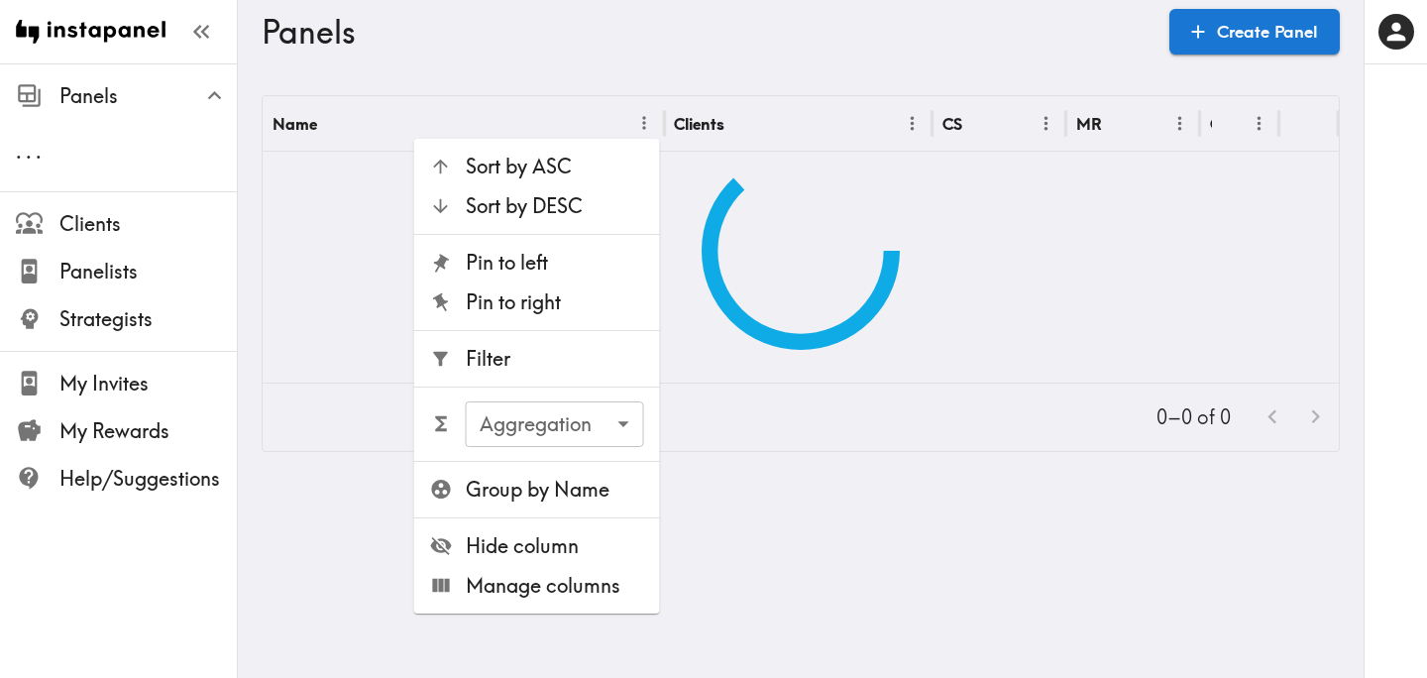
click at [543, 353] on span "Filter" at bounding box center [555, 359] width 178 height 28
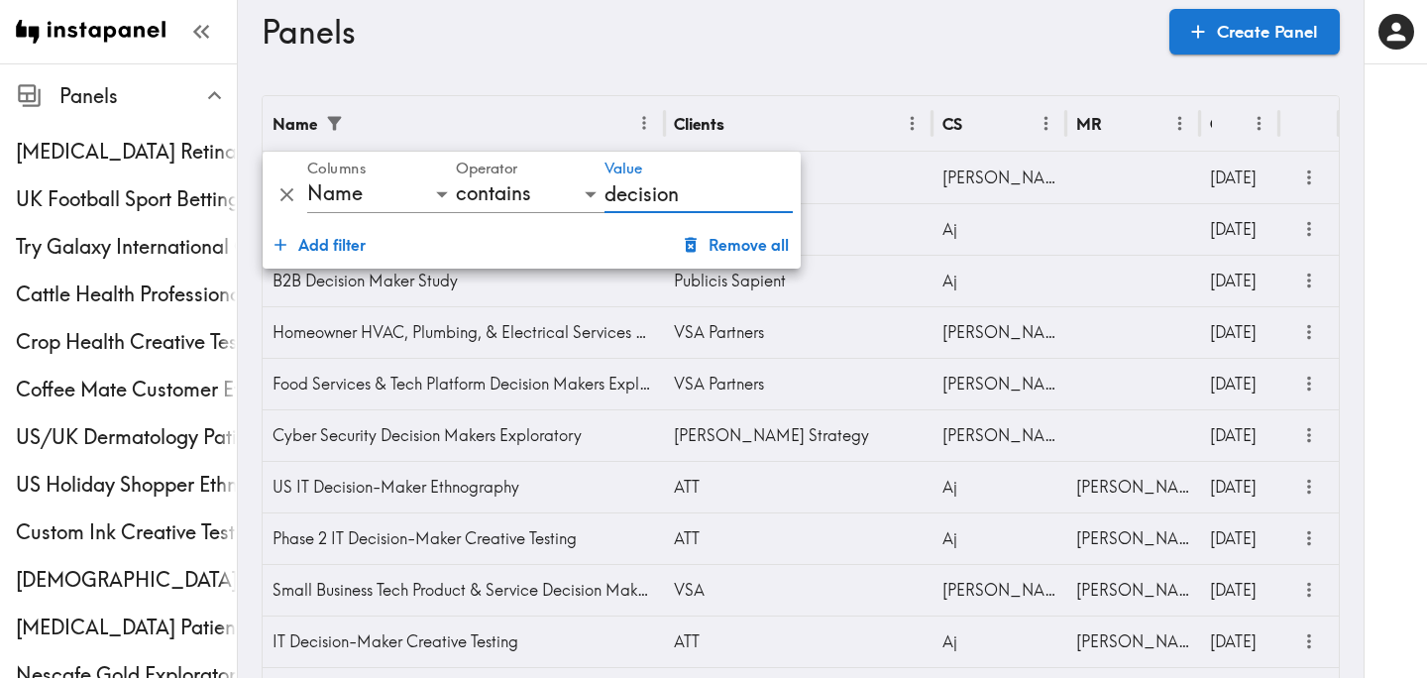
type input "decision"
click at [979, 60] on div "Panels Create Panel" at bounding box center [801, 31] width 1078 height 63
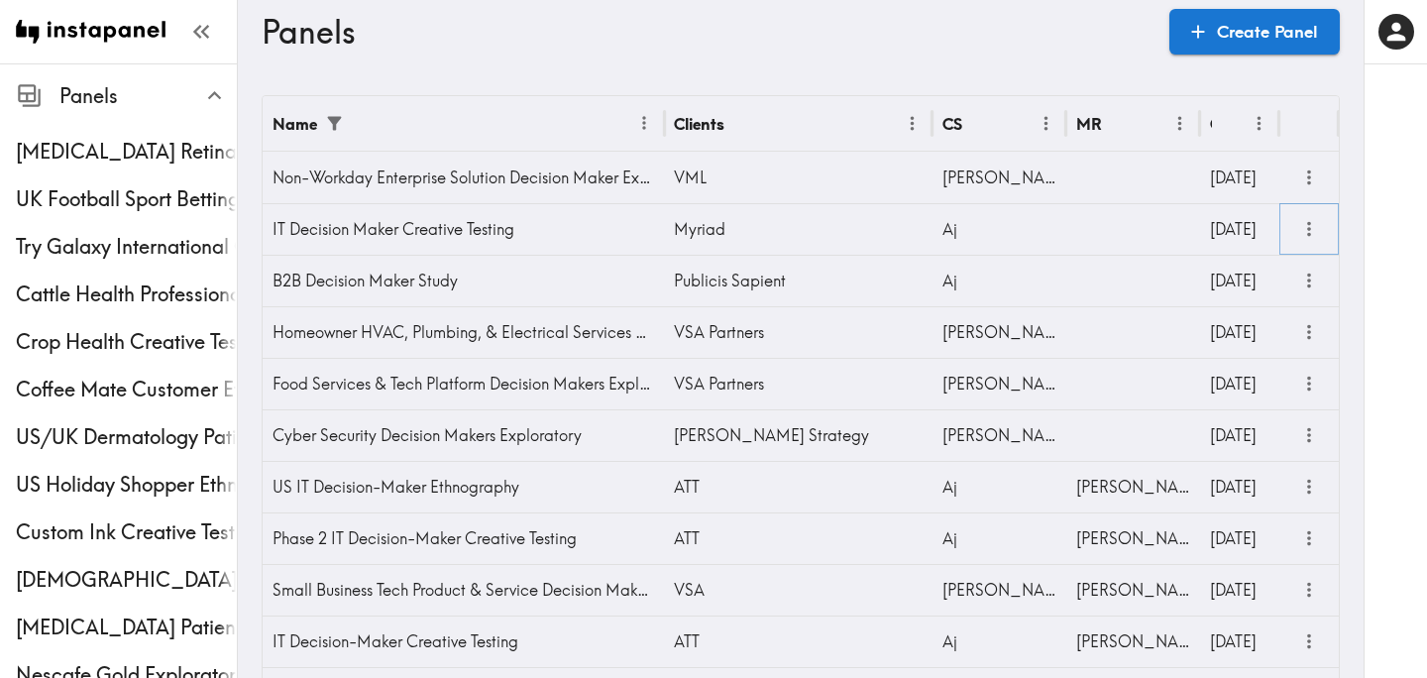
click at [1309, 226] on icon "more" at bounding box center [1309, 229] width 23 height 23
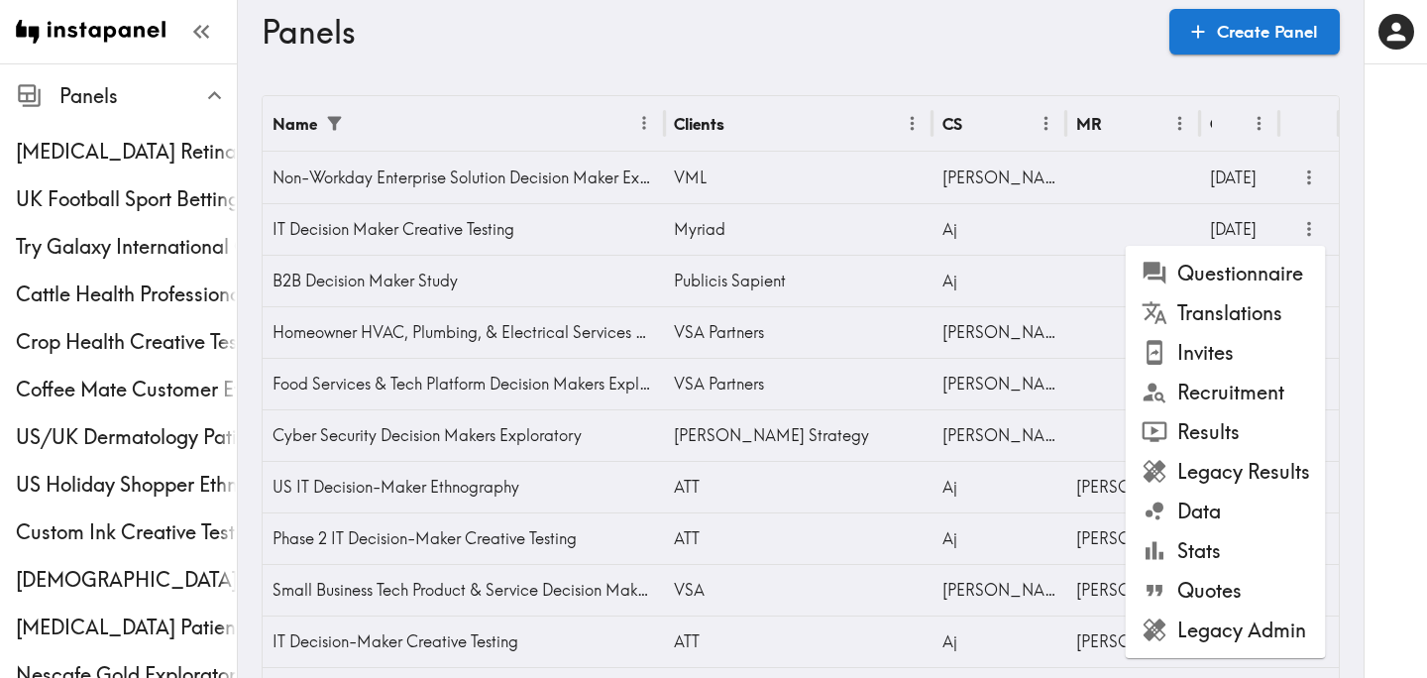
click at [1229, 623] on li "Legacy Admin" at bounding box center [1226, 630] width 200 height 40
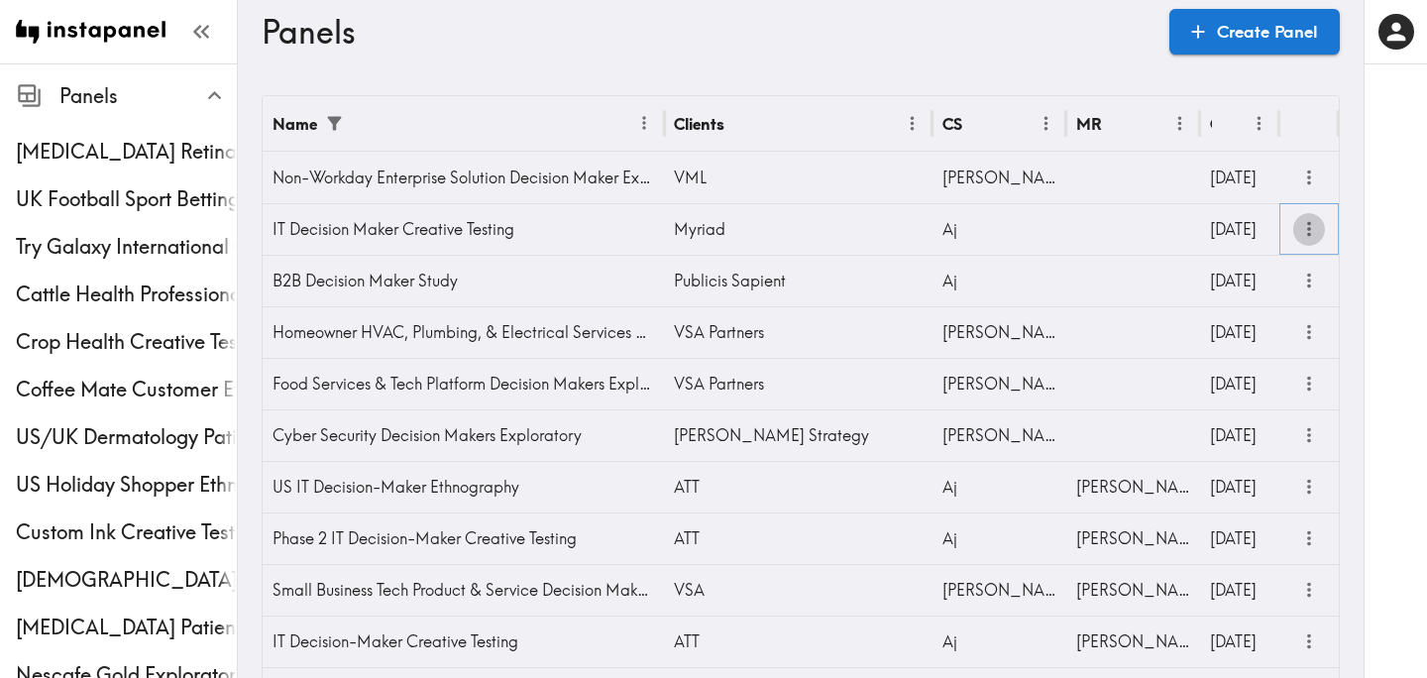
click at [1304, 237] on icon "more" at bounding box center [1309, 229] width 23 height 23
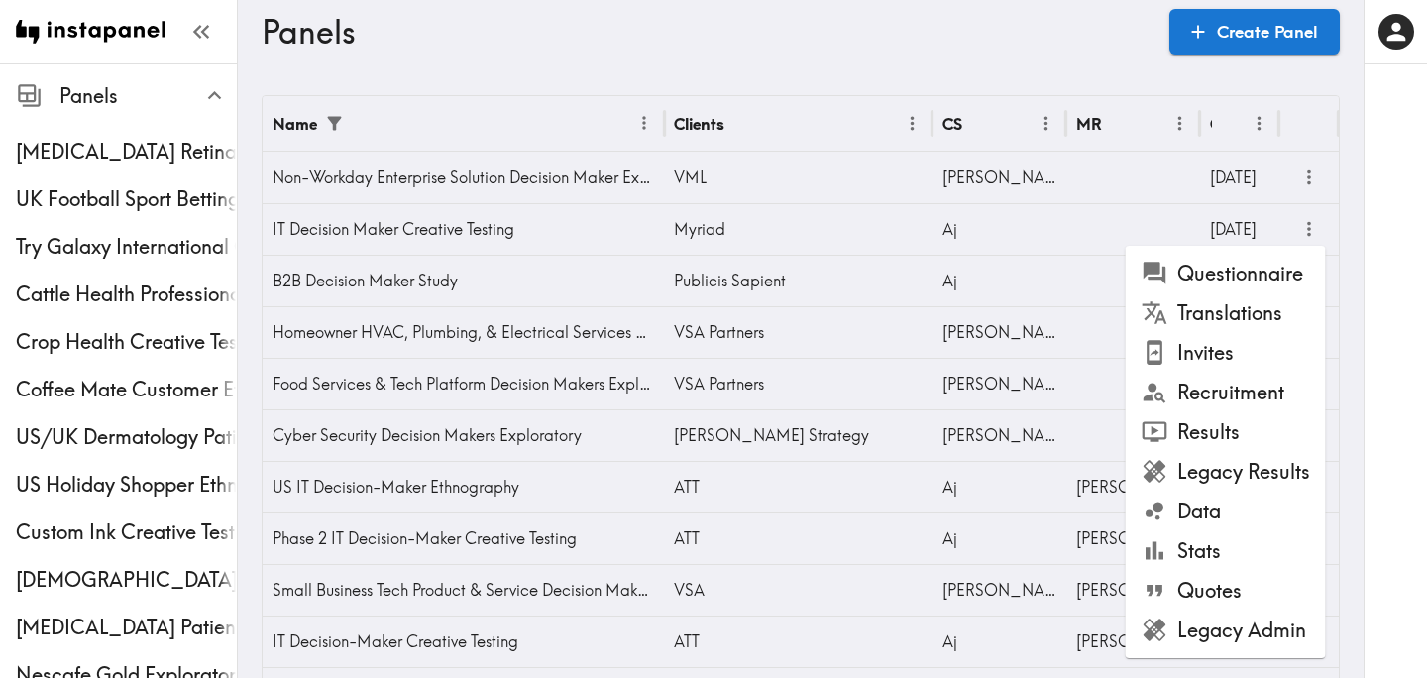
click at [1257, 387] on li "Recruitment" at bounding box center [1226, 393] width 200 height 40
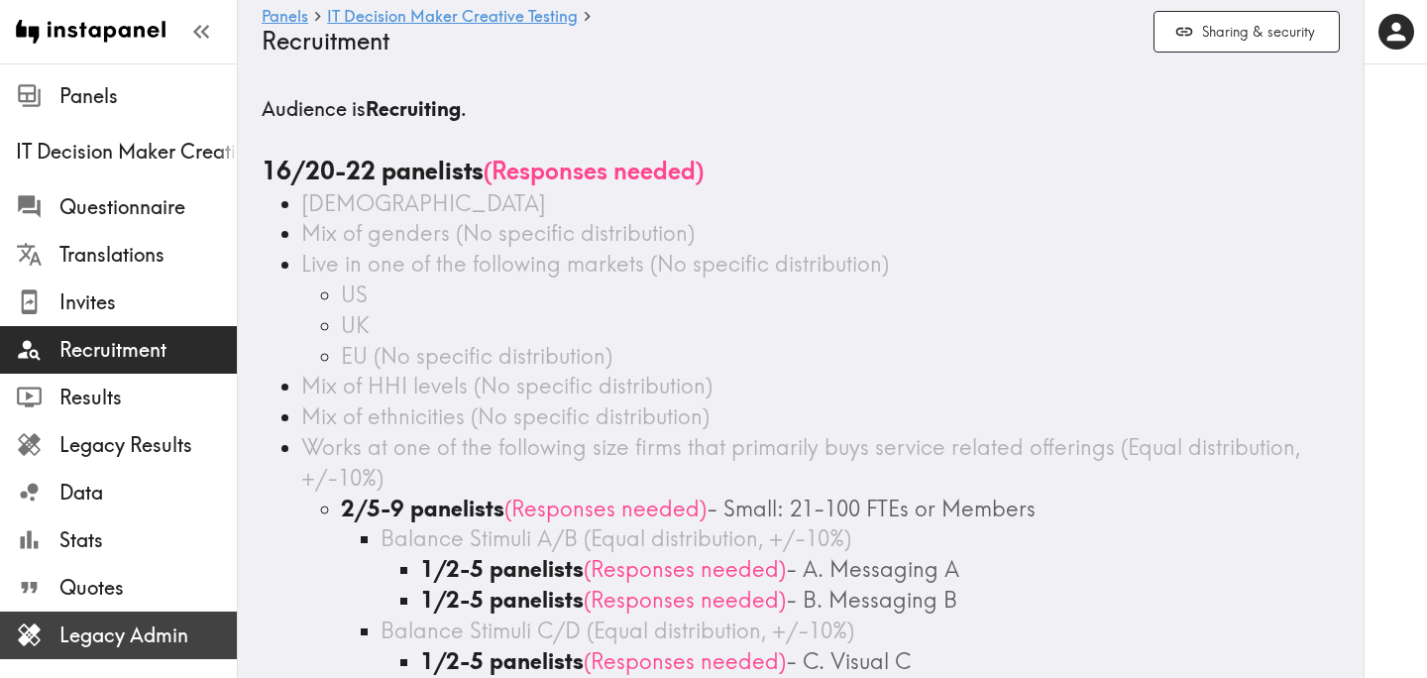
click at [187, 654] on div "Legacy Admin" at bounding box center [118, 635] width 237 height 52
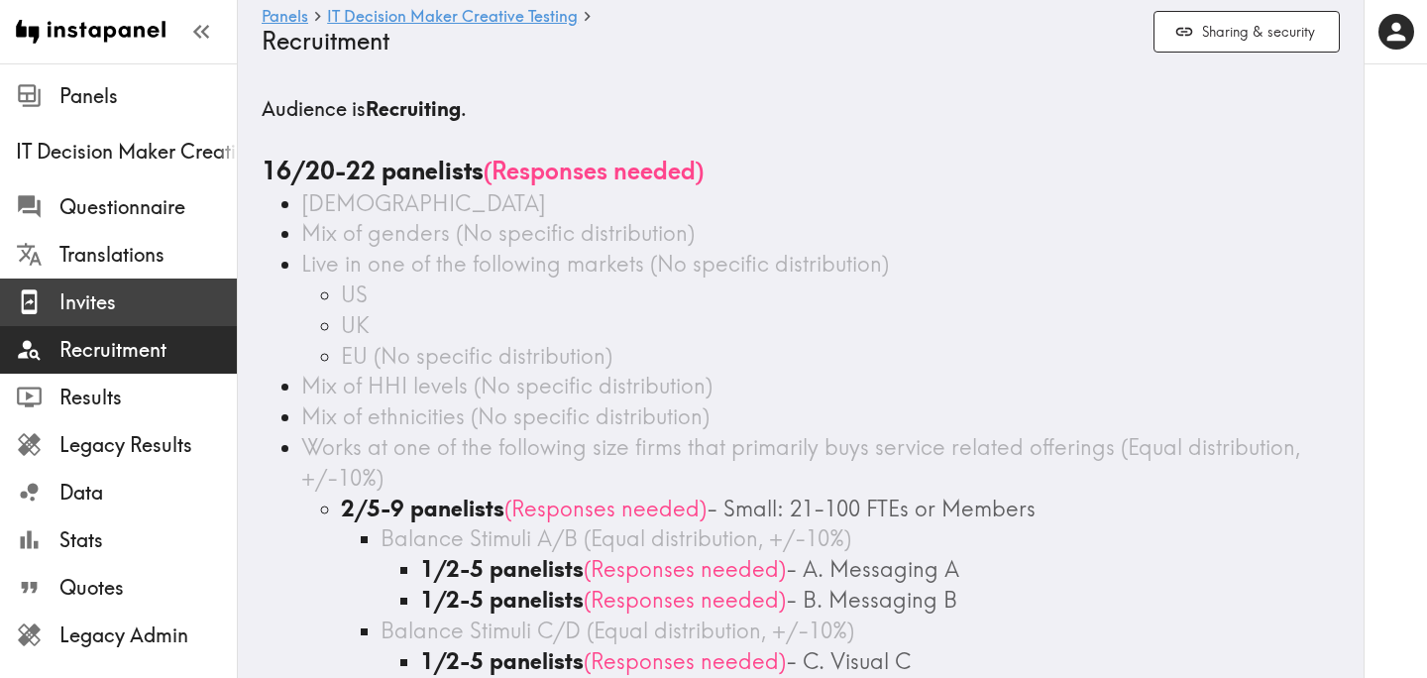
click at [135, 304] on span "Invites" at bounding box center [147, 302] width 177 height 28
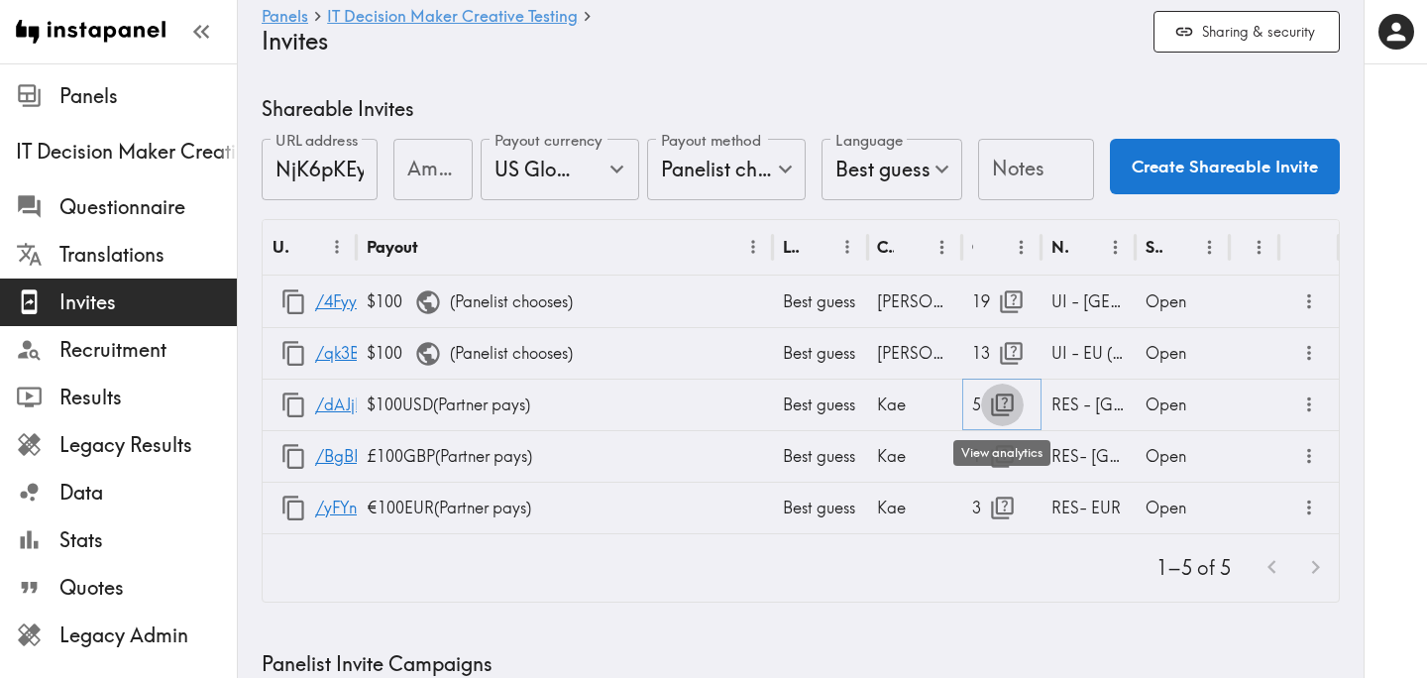
click at [993, 405] on icon "button" at bounding box center [1002, 404] width 27 height 27
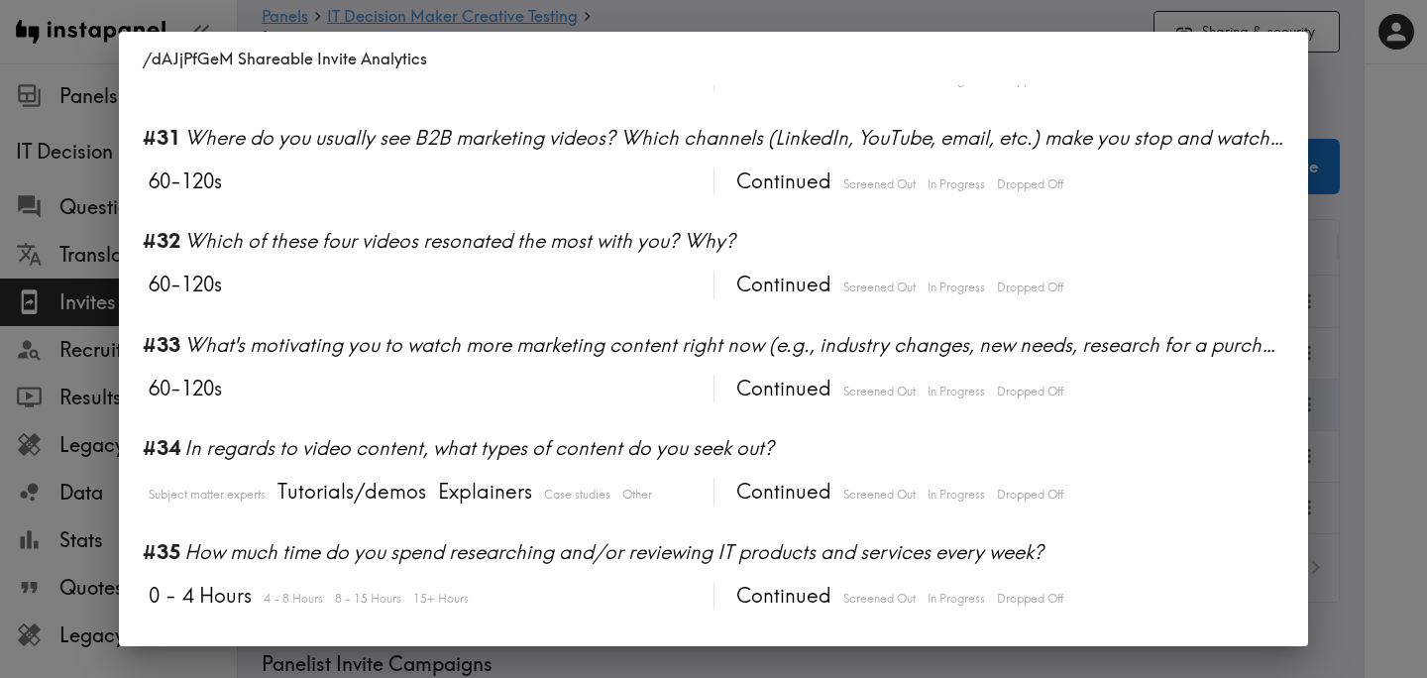
scroll to position [4004, 0]
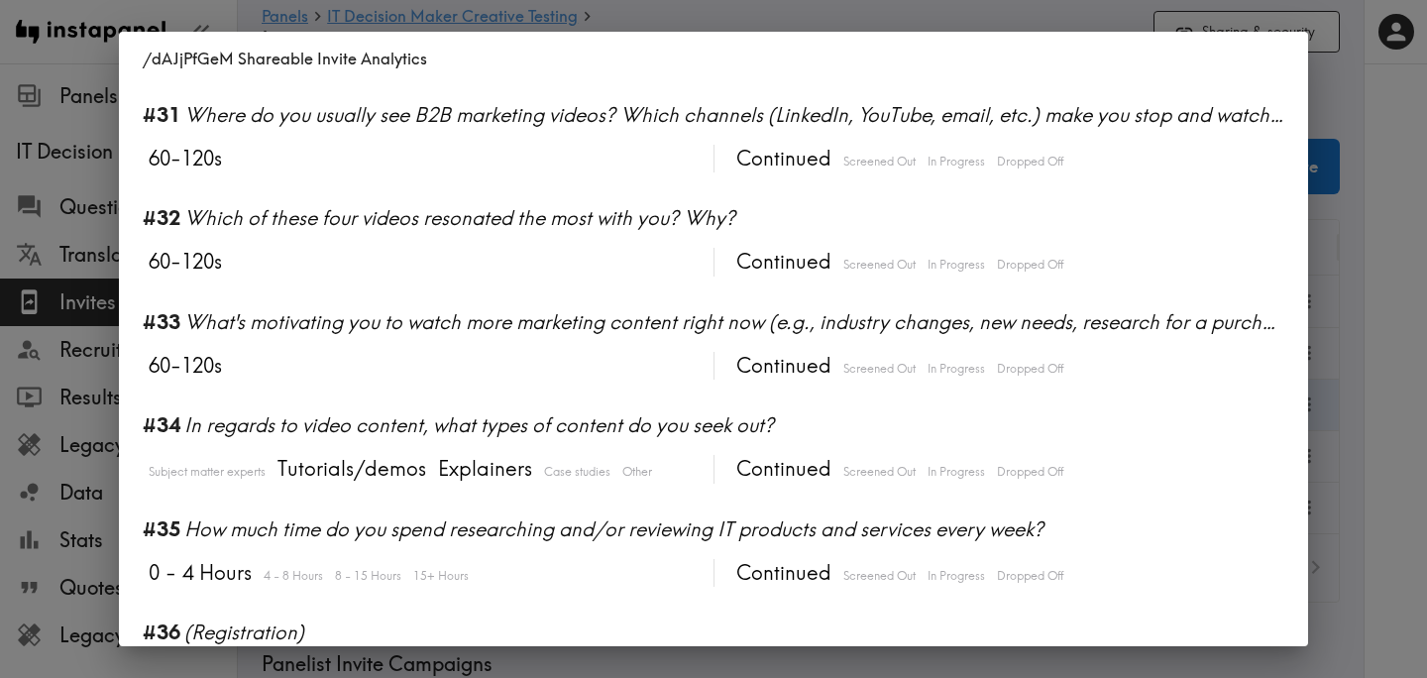
click at [1391, 379] on div "/dAJjPfGeM Shareable Invite Analytics #1 There is a new instapanel! 0-6s 6-10s …" at bounding box center [713, 339] width 1427 height 678
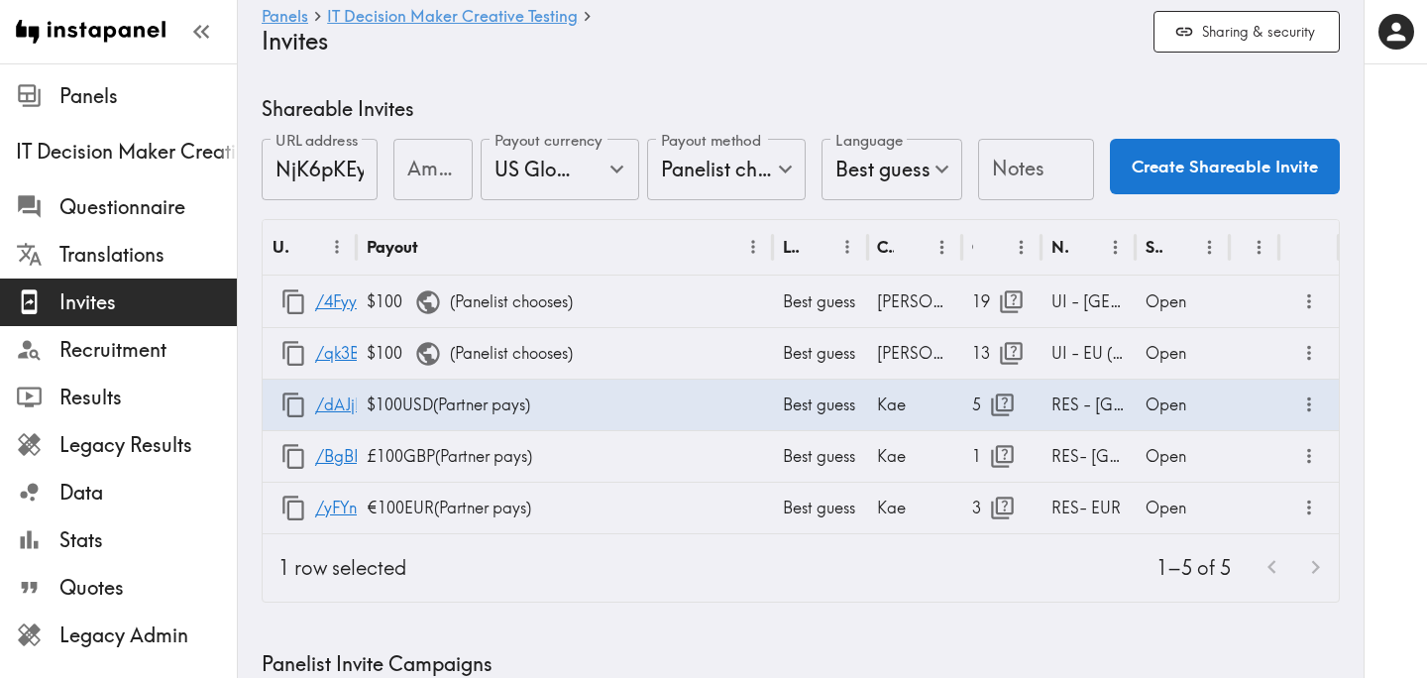
click at [992, 593] on div "1–5 of 5" at bounding box center [880, 567] width 917 height 67
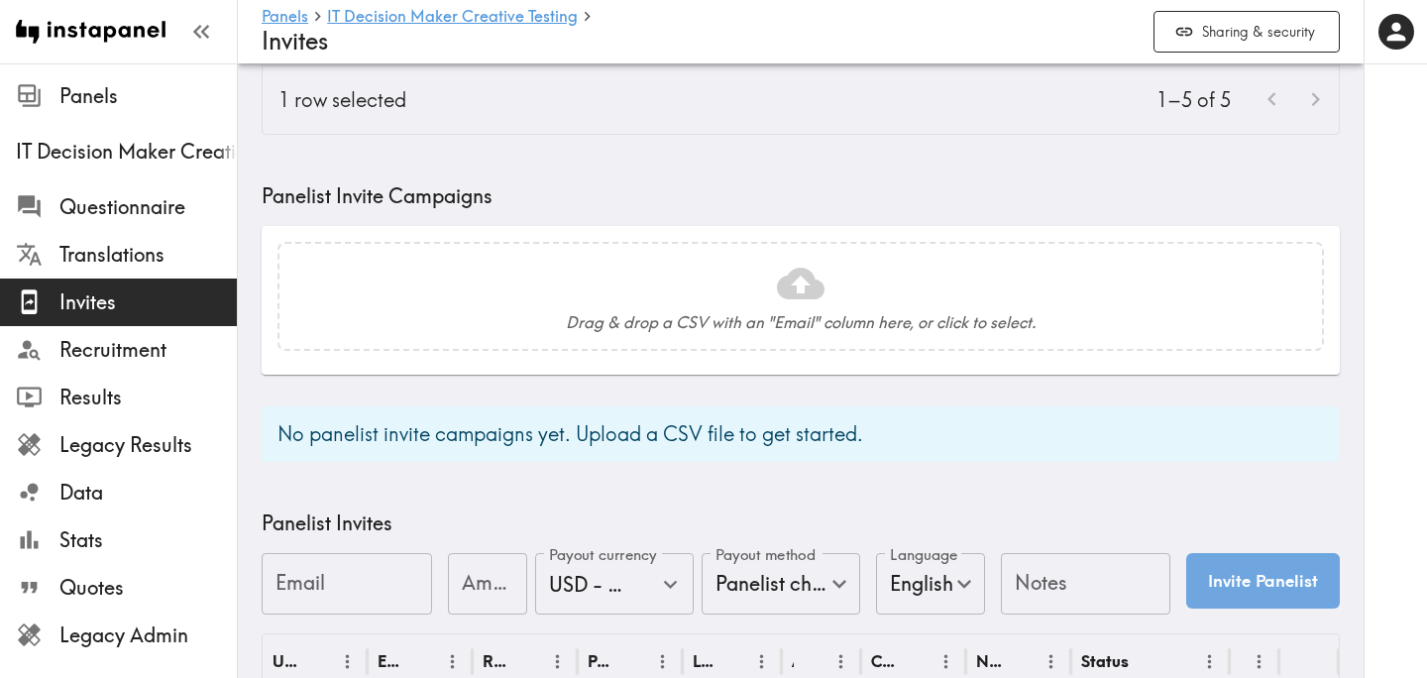
scroll to position [0, 0]
